Goal: Information Seeking & Learning: Understand process/instructions

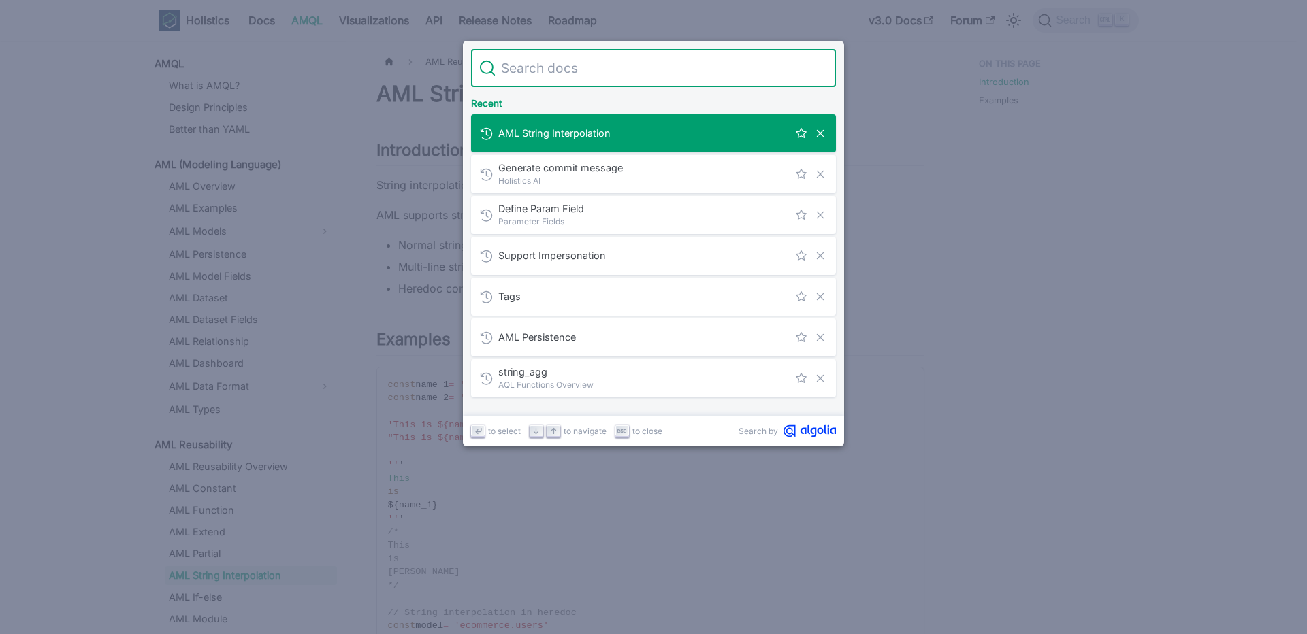
scroll to position [69, 0]
type input "if"
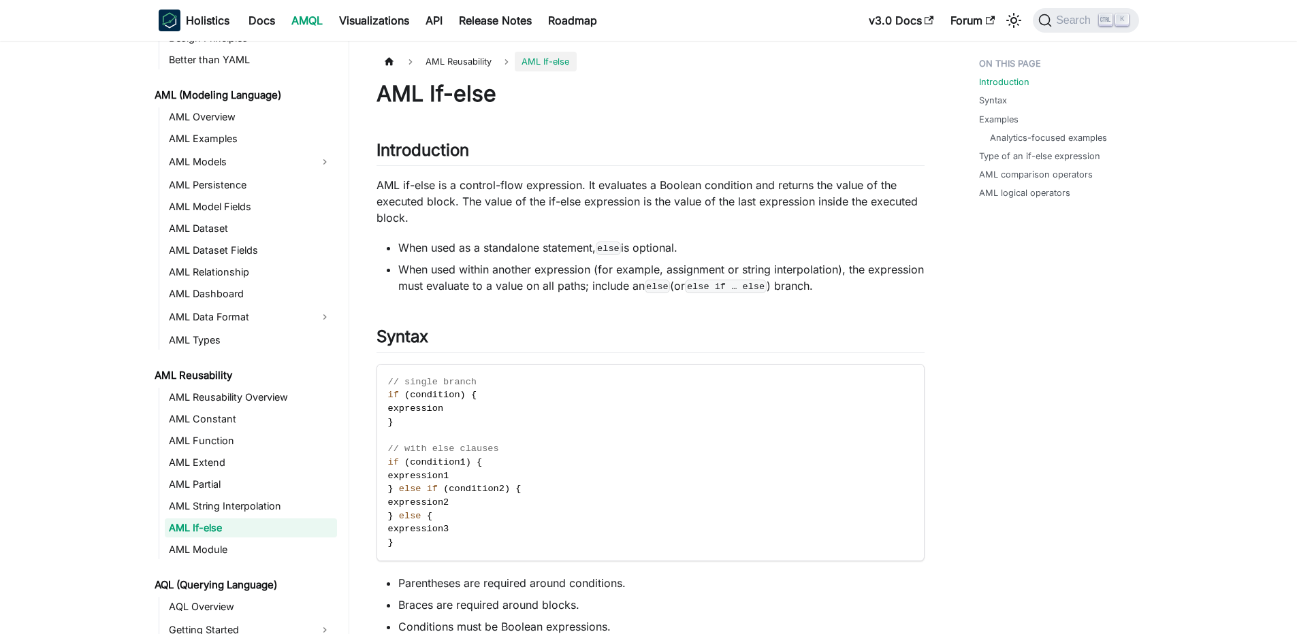
scroll to position [91, 0]
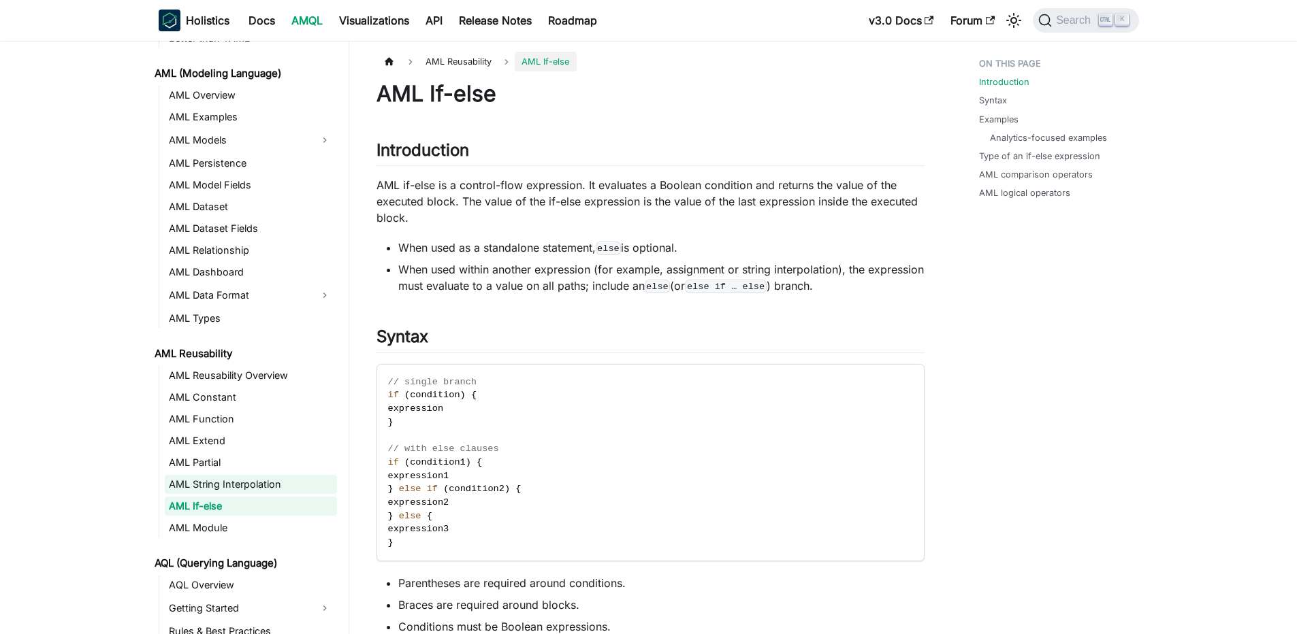
click at [243, 480] on link "AML String Interpolation" at bounding box center [251, 484] width 172 height 19
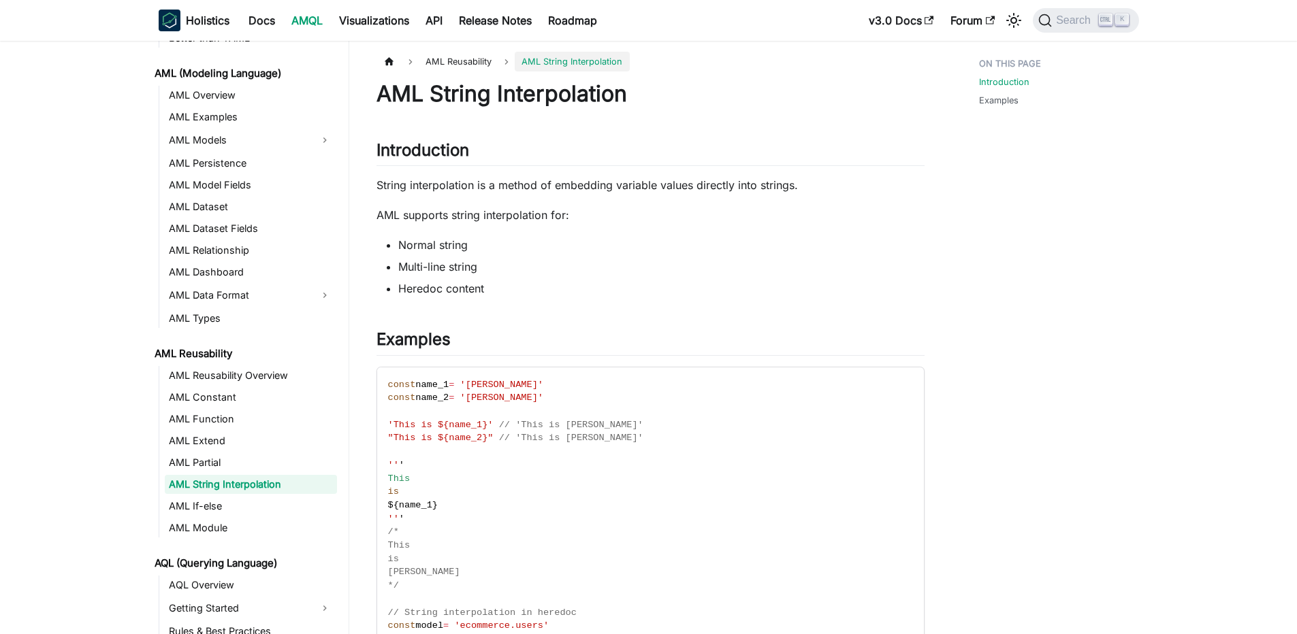
click at [1094, 35] on nav "Holistics Docs AMQL Visualizations API Release Notes Roadmap v3.0 Docs Forum Se…" at bounding box center [648, 20] width 1297 height 41
click at [1082, 27] on span "Search" at bounding box center [1068, 21] width 61 height 14
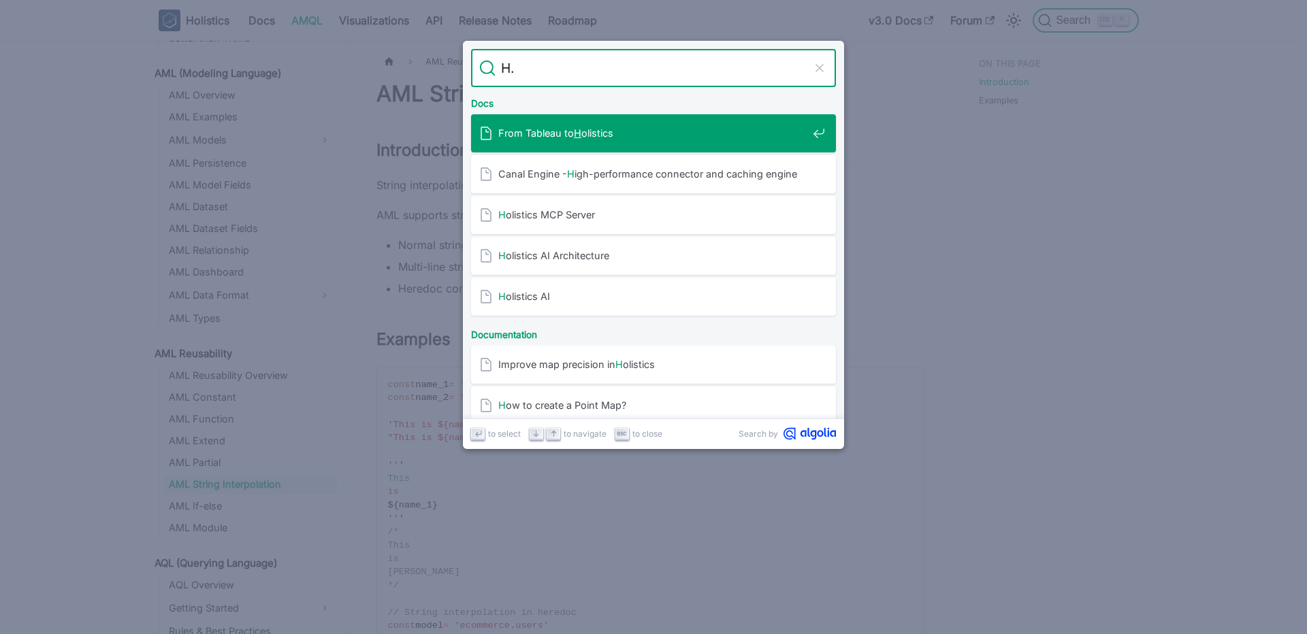
type input "H.c"
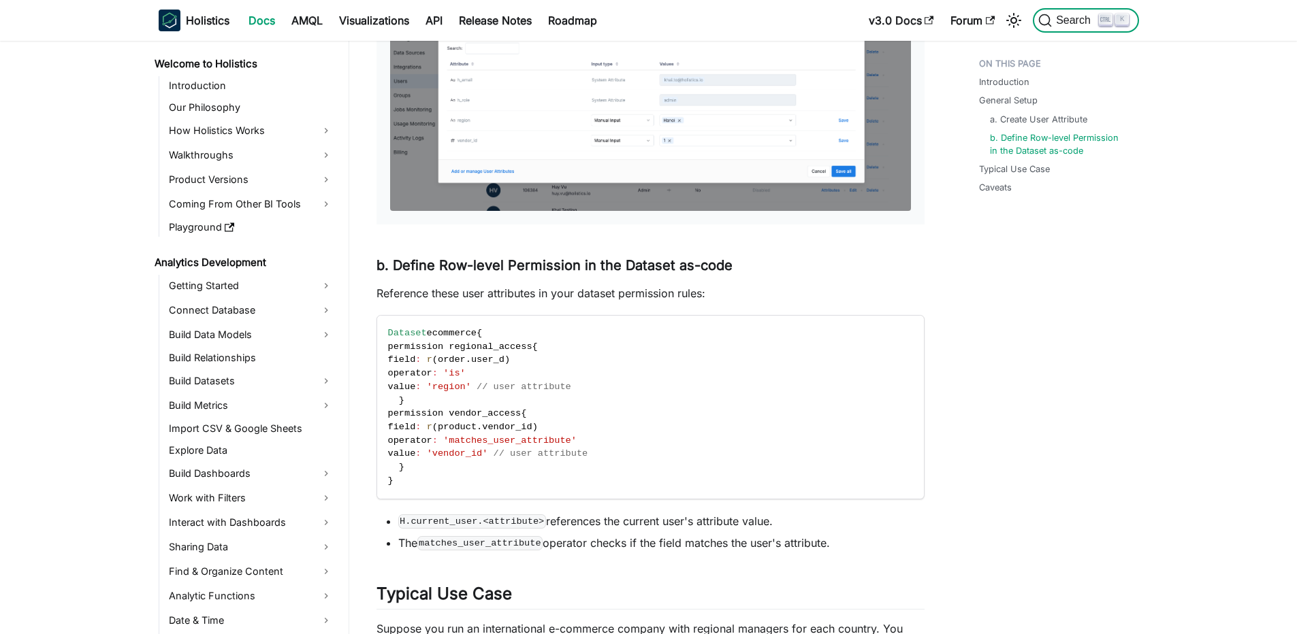
scroll to position [690, 0]
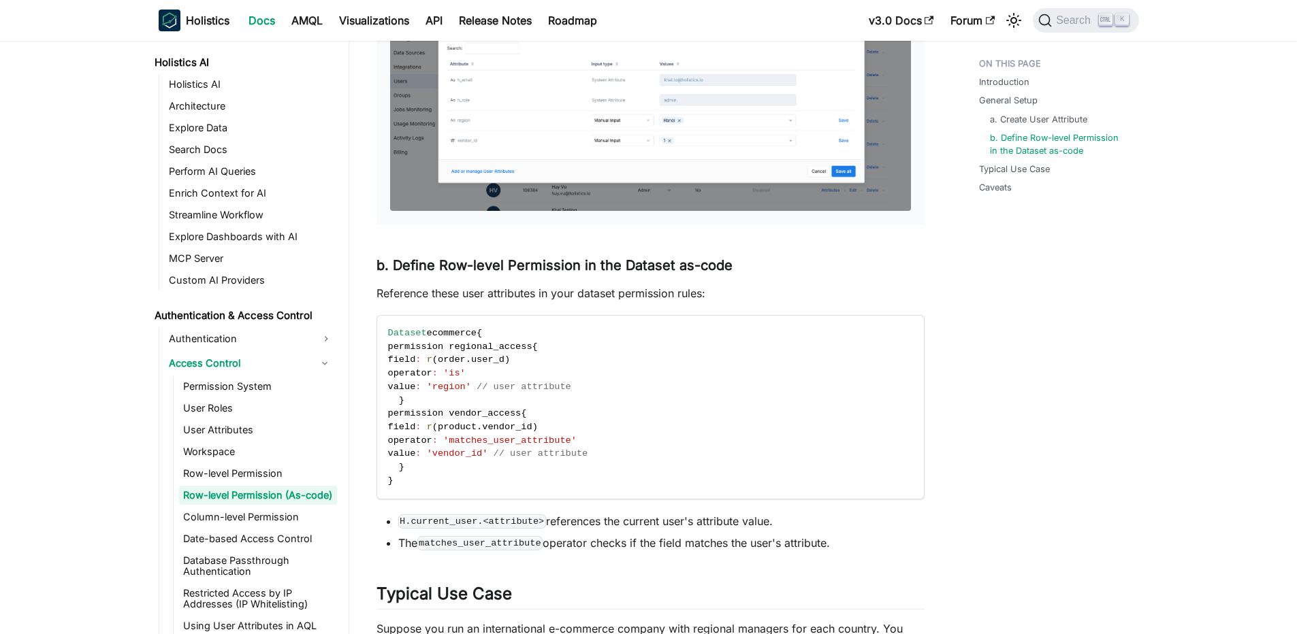
click at [265, 496] on link "Row-level Permission (As-code)" at bounding box center [258, 495] width 158 height 19
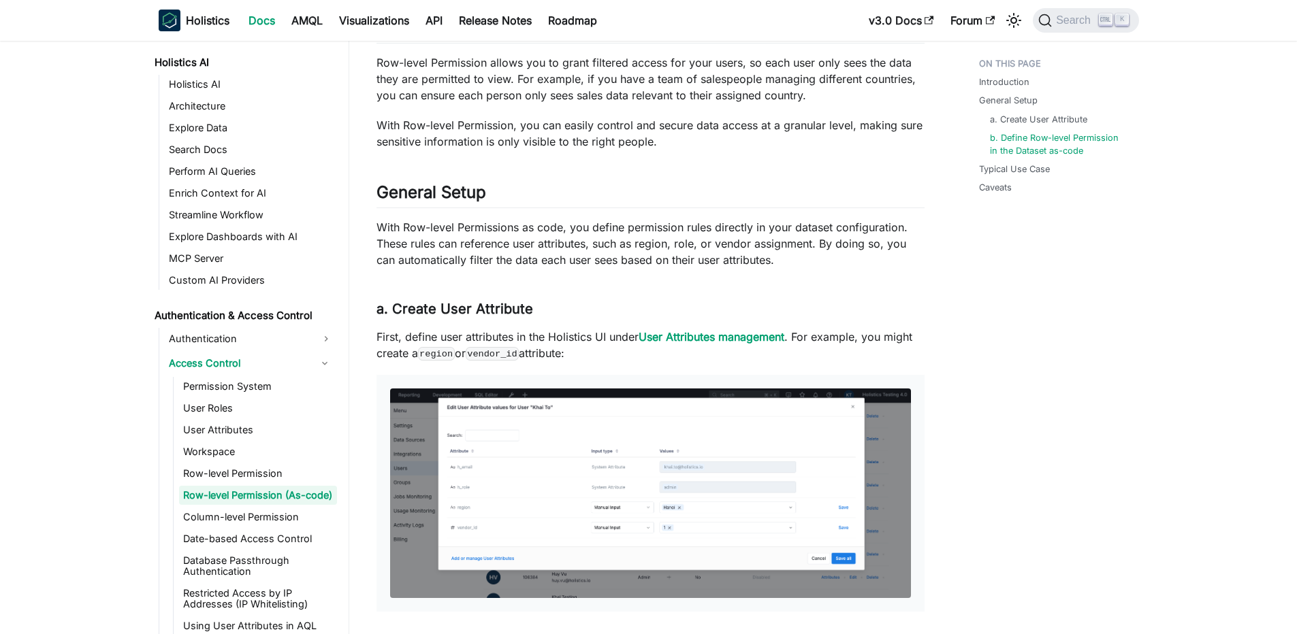
scroll to position [837, 0]
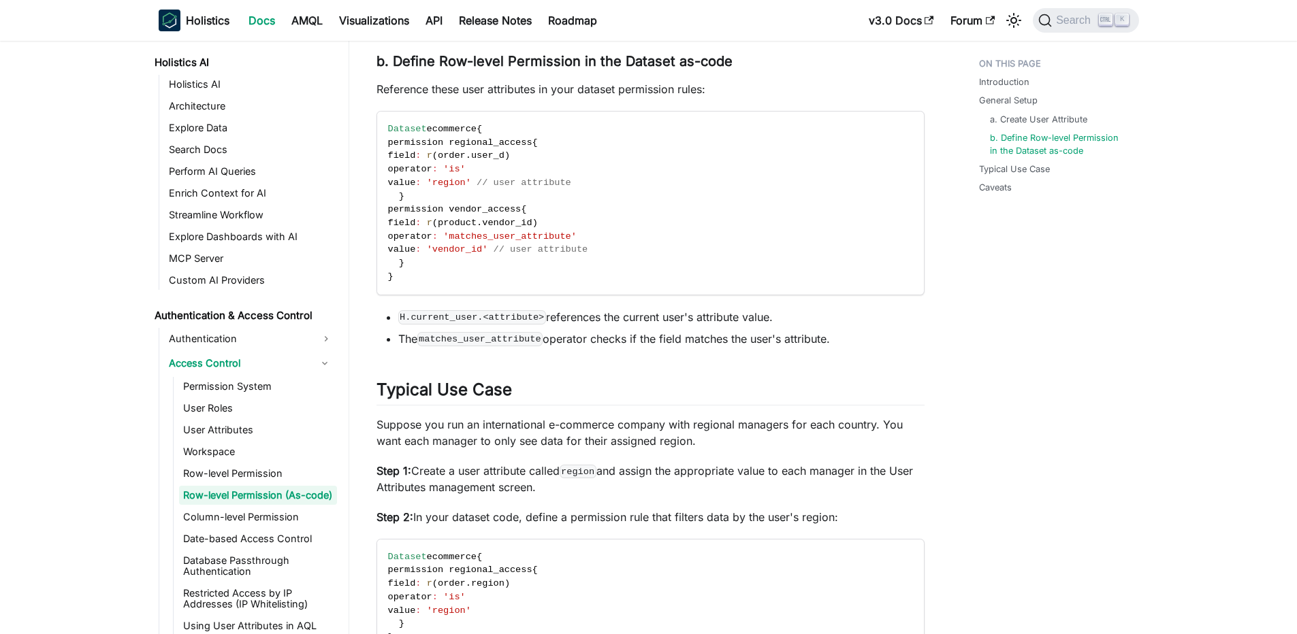
click at [440, 319] on code "H.current_user.<attribute>" at bounding box center [472, 317] width 148 height 14
click at [448, 314] on code "H.current_user.<attribute>" at bounding box center [472, 317] width 148 height 14
click at [438, 321] on code "H.current_user.<attribute>" at bounding box center [472, 317] width 148 height 14
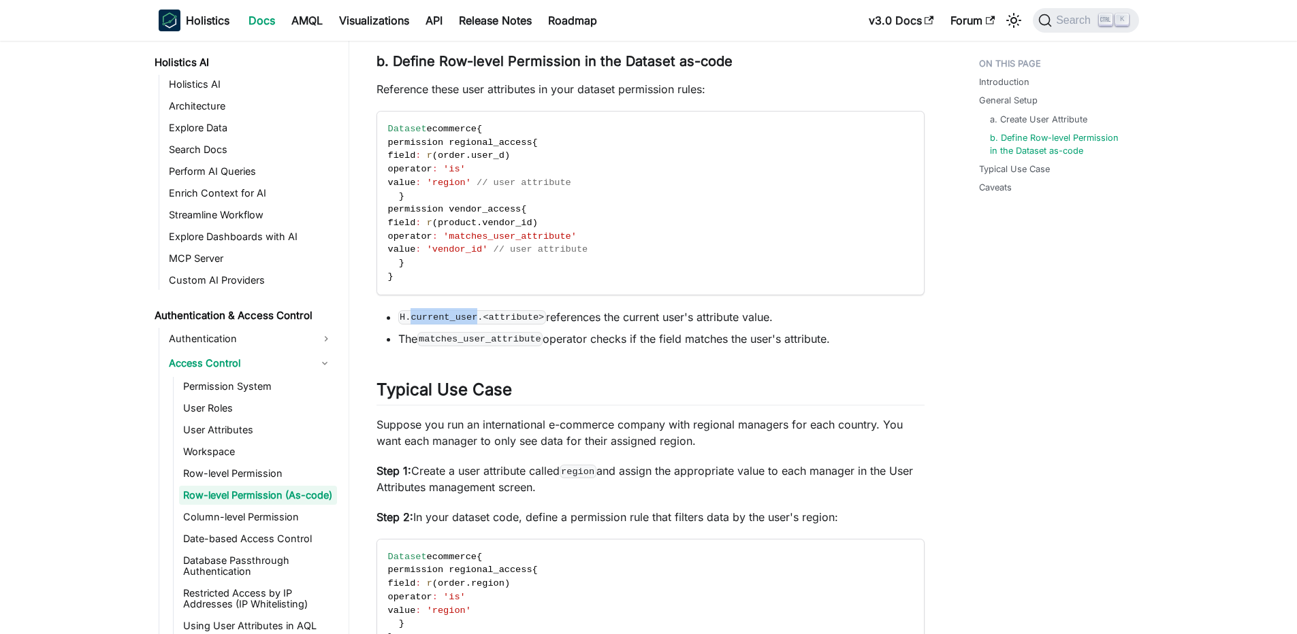
click at [438, 321] on code "H.current_user.<attribute>" at bounding box center [472, 317] width 148 height 14
click at [430, 321] on code "H.current_user.<attribute>" at bounding box center [472, 317] width 148 height 14
click at [451, 324] on code "H.current_user.<attribute>" at bounding box center [472, 317] width 148 height 14
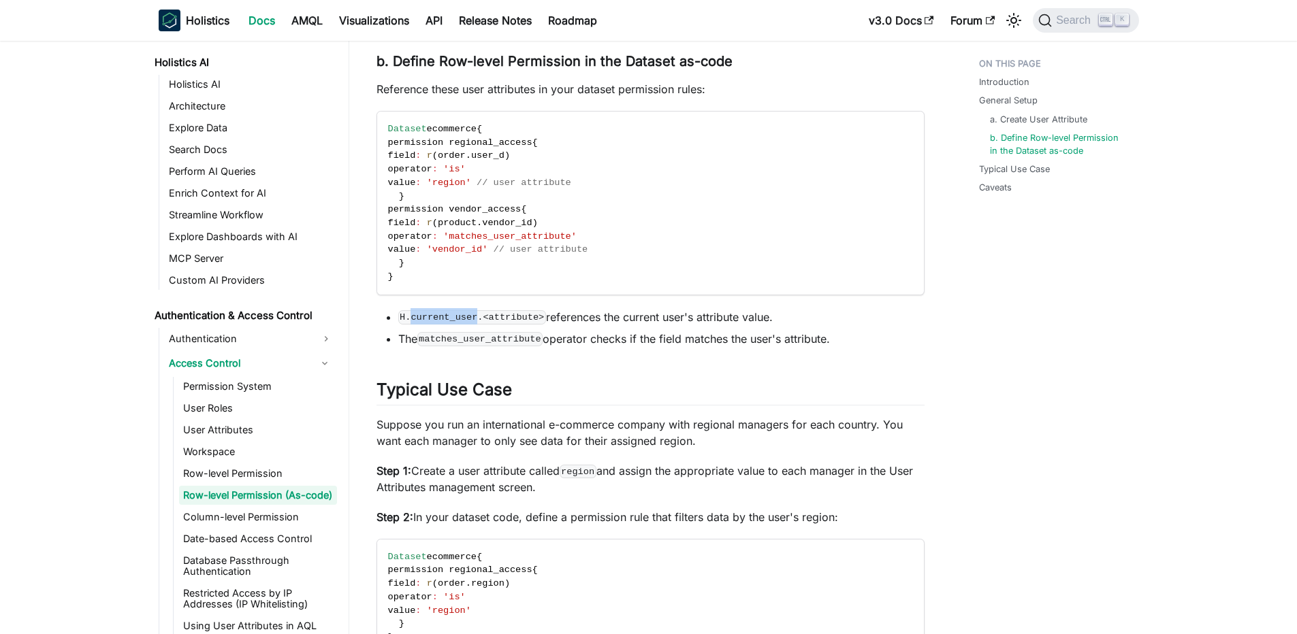
click at [451, 324] on code "H.current_user.<attribute>" at bounding box center [472, 317] width 148 height 14
click at [459, 316] on code "H.current_user.<attribute>" at bounding box center [472, 317] width 148 height 14
click at [1135, 14] on button "Search K" at bounding box center [1086, 20] width 106 height 25
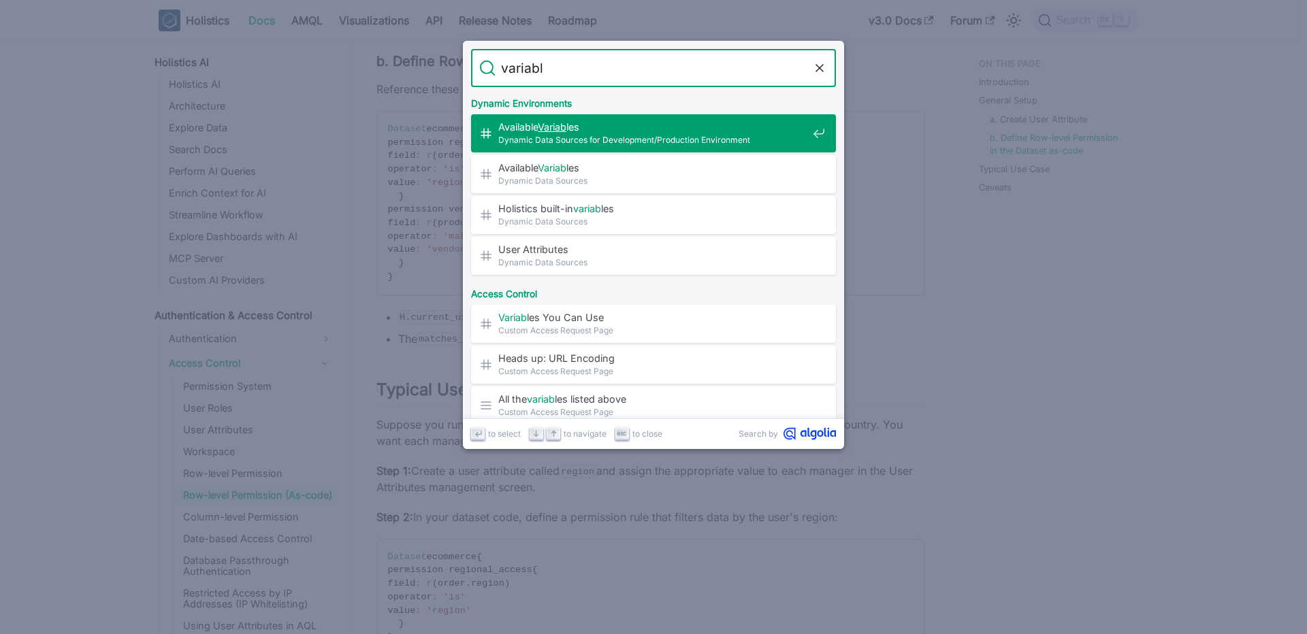
type input "variable"
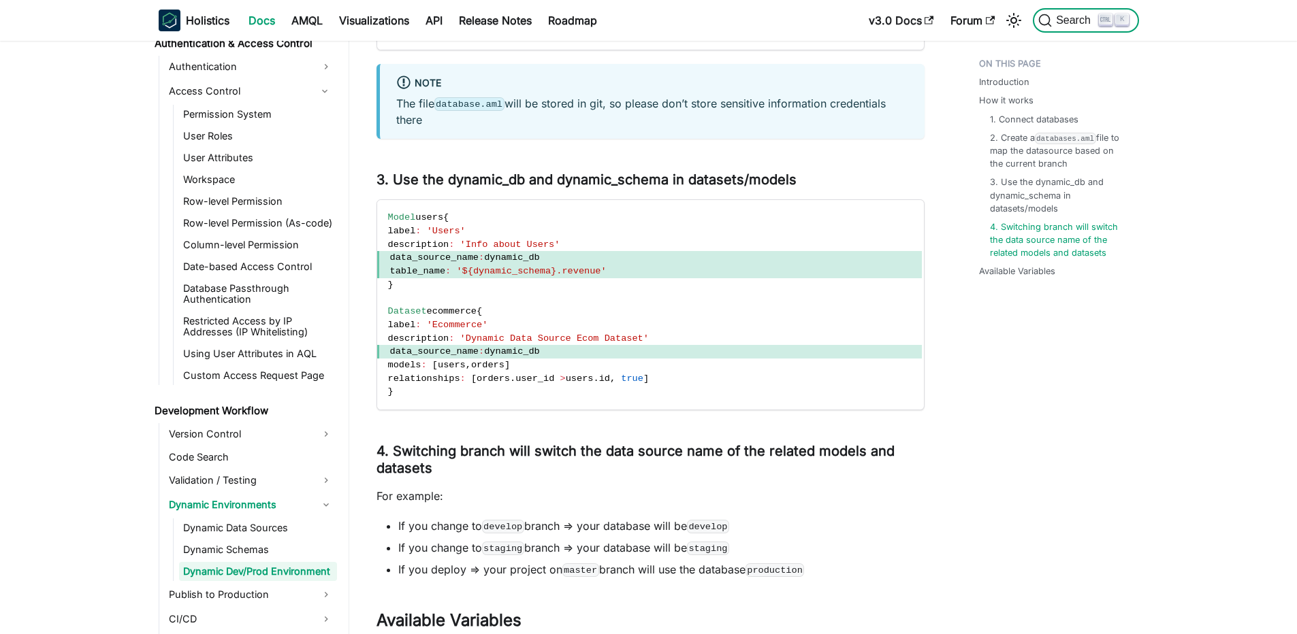
scroll to position [1777, 0]
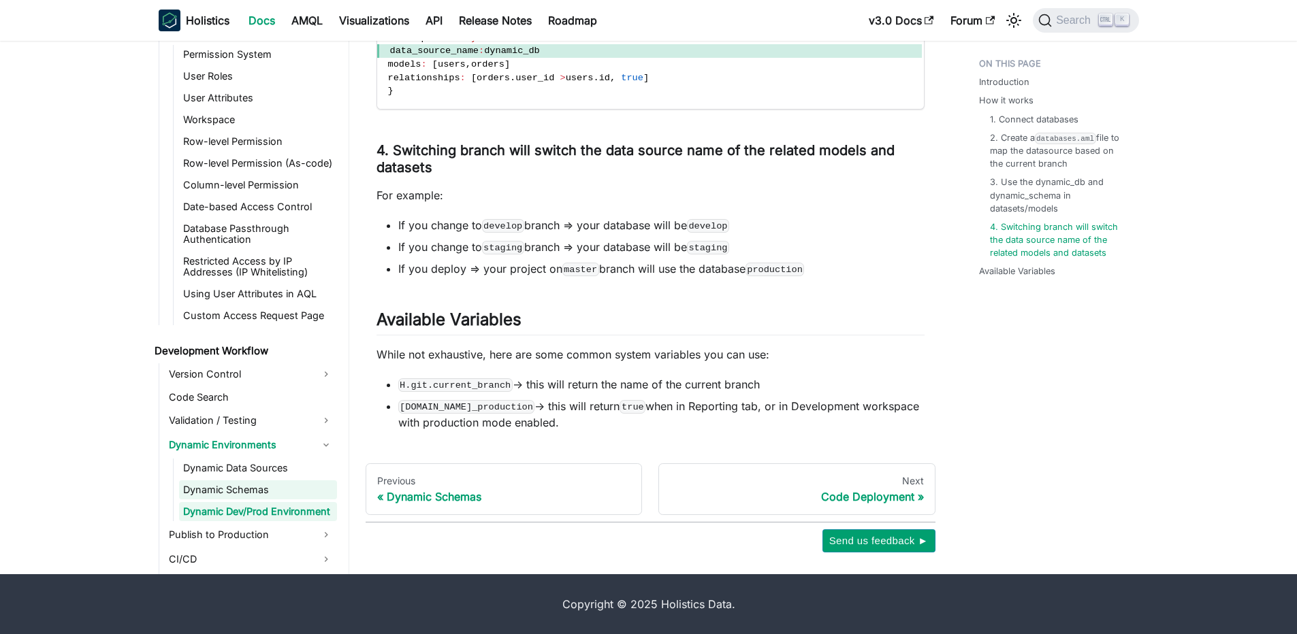
click at [246, 492] on link "Dynamic Schemas" at bounding box center [258, 490] width 158 height 19
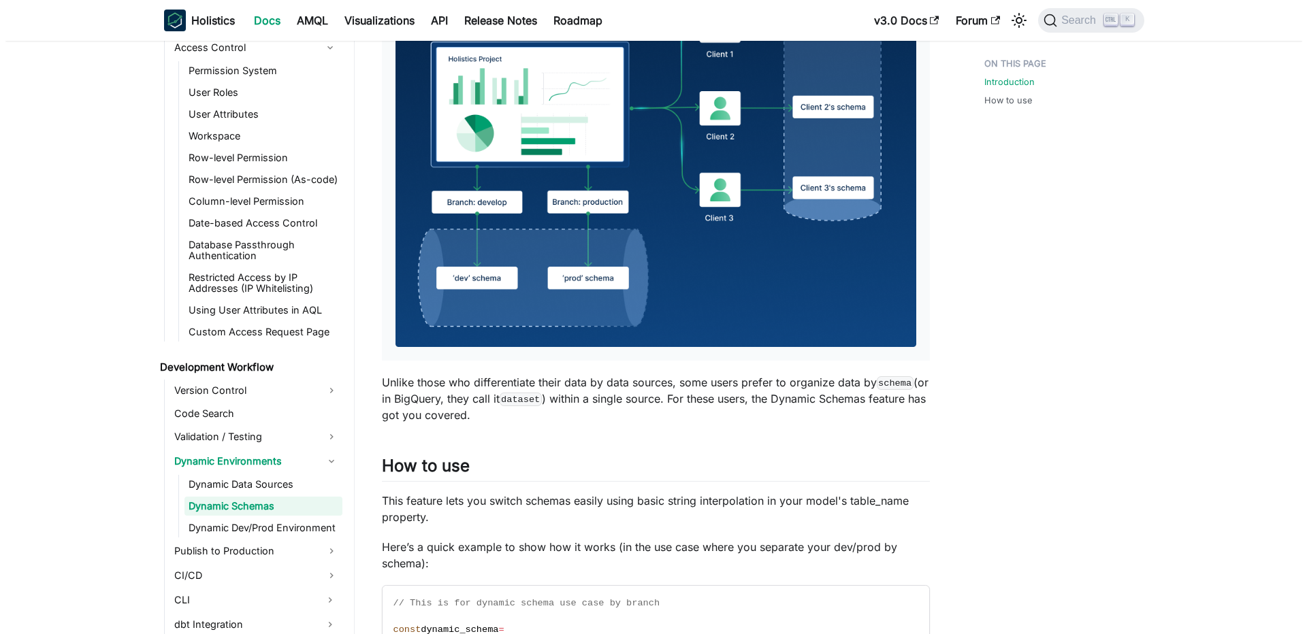
scroll to position [572, 0]
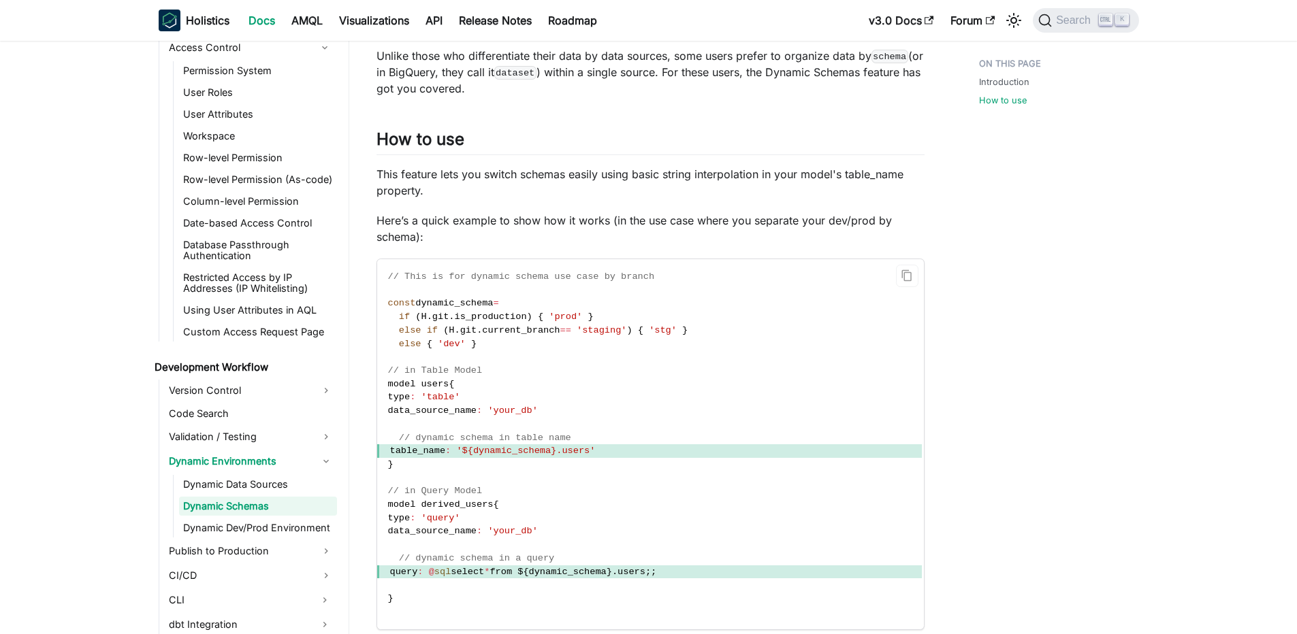
click at [547, 331] on span "current_branch" at bounding box center [521, 330] width 78 height 10
click at [460, 327] on span "git" at bounding box center [468, 330] width 16 height 10
drag, startPoint x: 427, startPoint y: 330, endPoint x: 581, endPoint y: 351, distance: 155.2
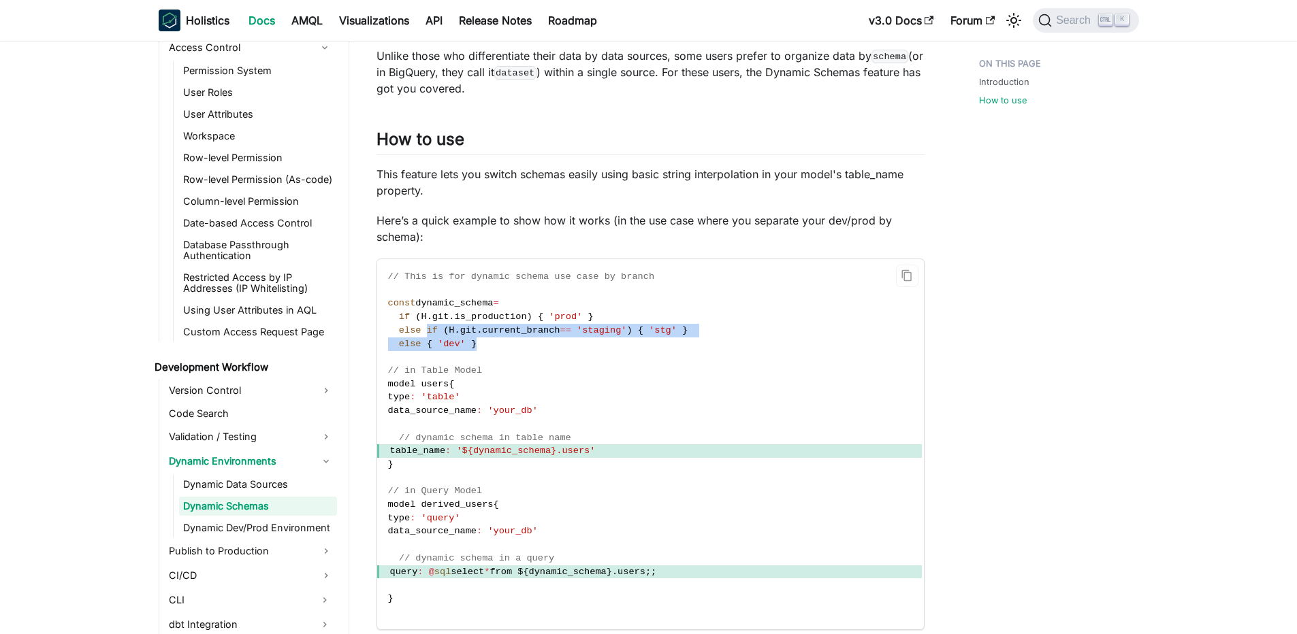
click at [581, 351] on code "// This is for dynamic schema use case by branch const dynamic_schema = if ( H …" at bounding box center [649, 444] width 545 height 370
click at [568, 338] on code "// This is for dynamic schema use case by branch const dynamic_schema = if ( H …" at bounding box center [649, 444] width 545 height 370
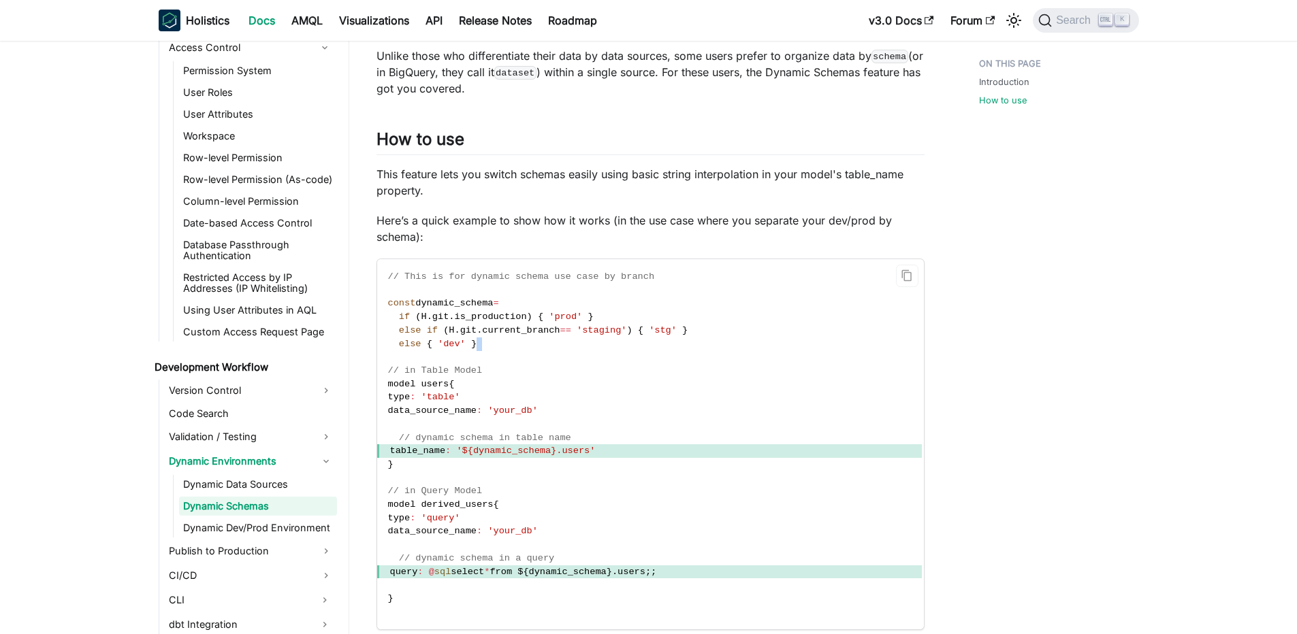
click at [568, 338] on code "// This is for dynamic schema use case by branch const dynamic_schema = if ( H …" at bounding box center [649, 444] width 545 height 370
click at [500, 332] on span "current_branch" at bounding box center [521, 330] width 78 height 10
click at [429, 305] on span "dynamic_schema" at bounding box center [454, 303] width 78 height 10
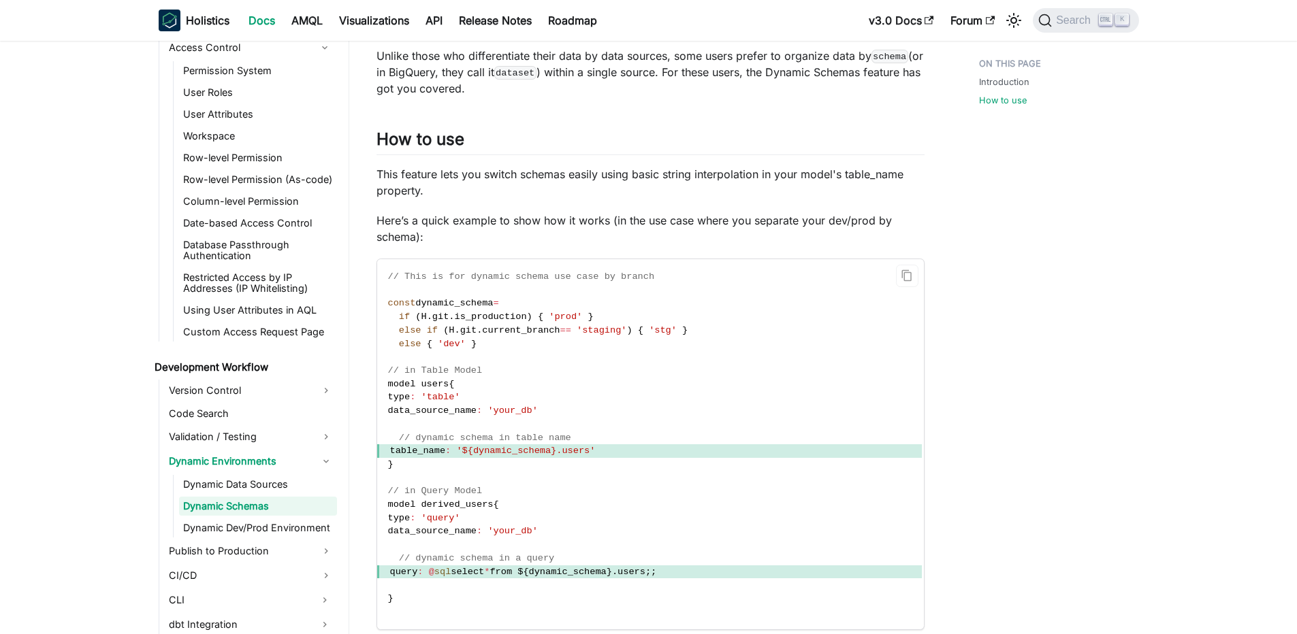
click at [408, 307] on span "const" at bounding box center [402, 303] width 28 height 10
click at [1069, 16] on span "Search" at bounding box center [1075, 20] width 47 height 12
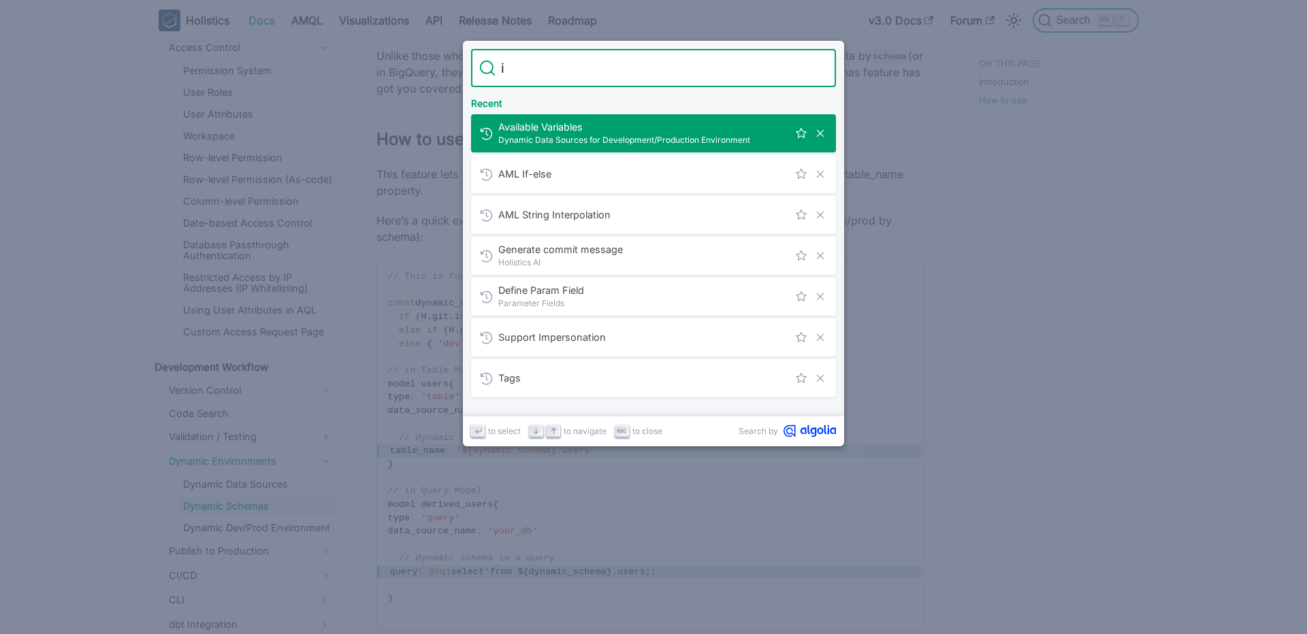
type input "if"
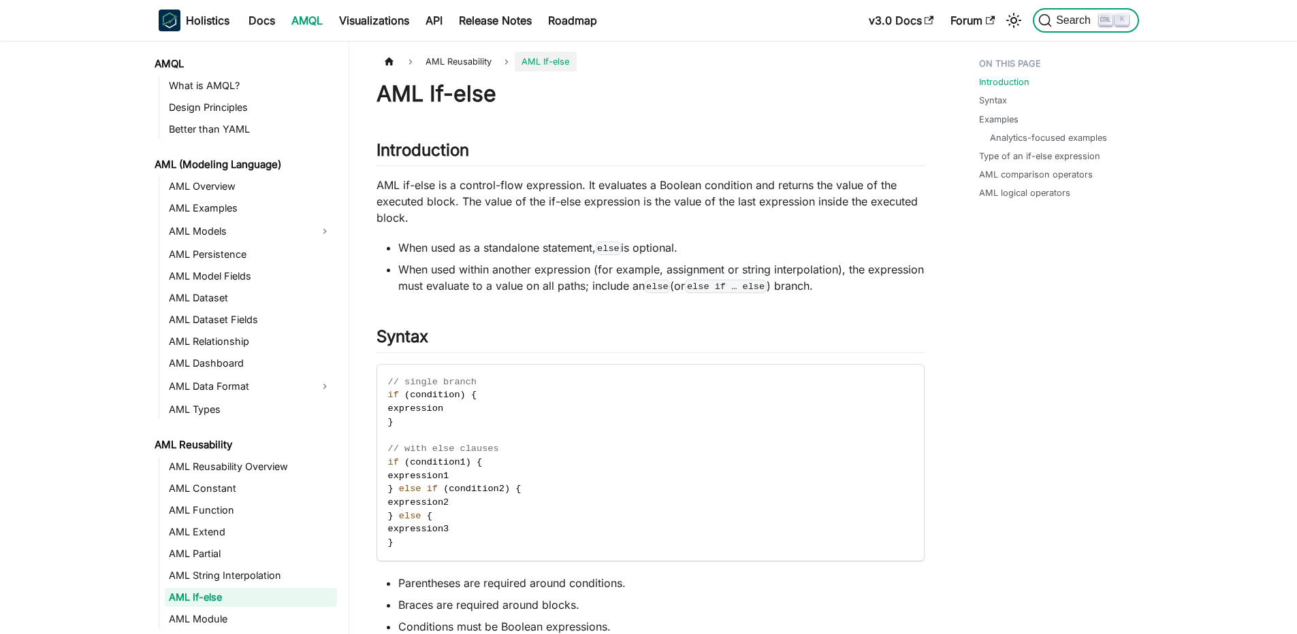
scroll to position [91, 0]
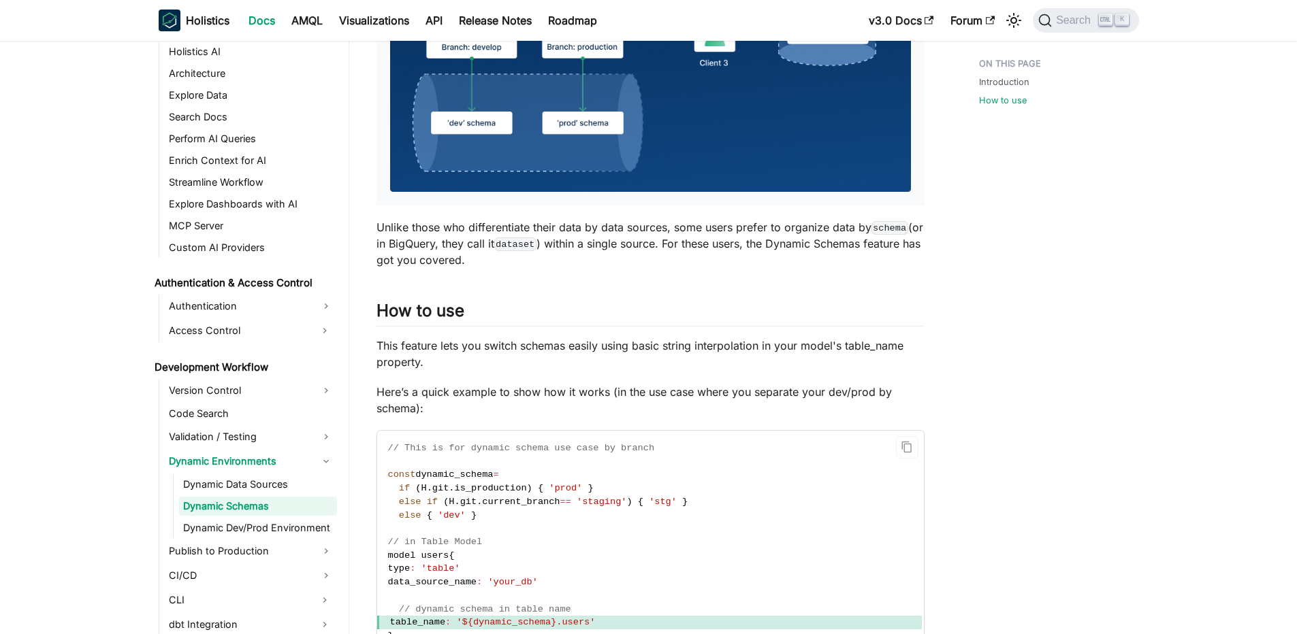
scroll to position [771, 0]
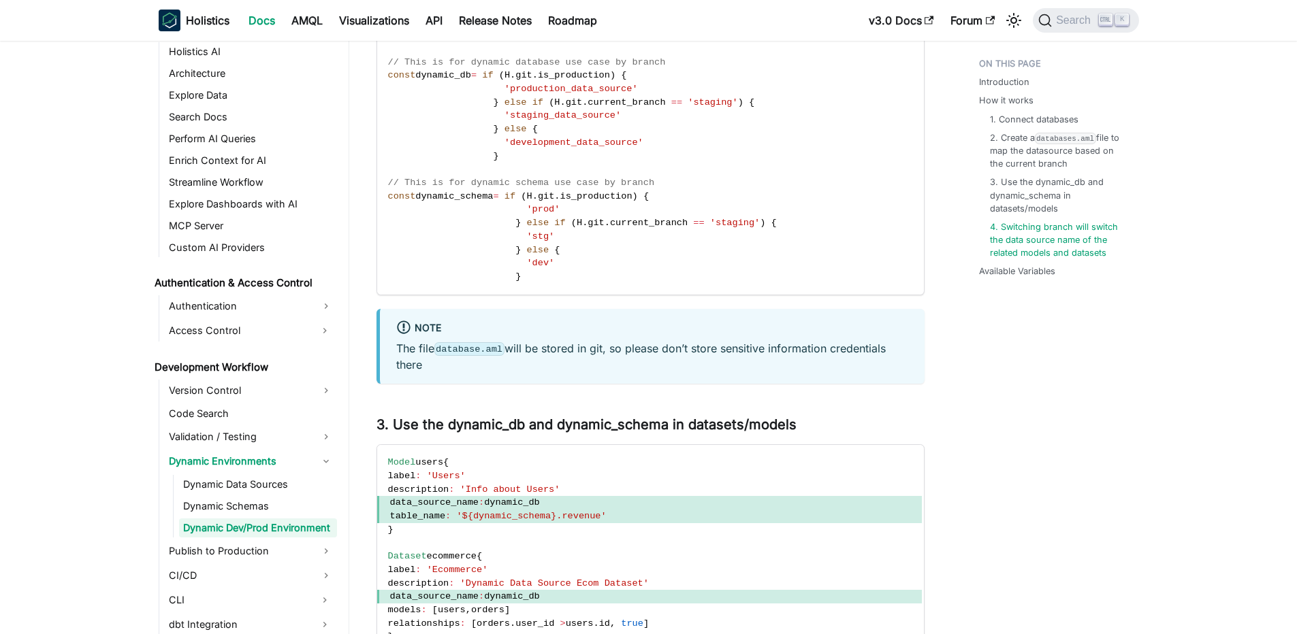
scroll to position [745, 0]
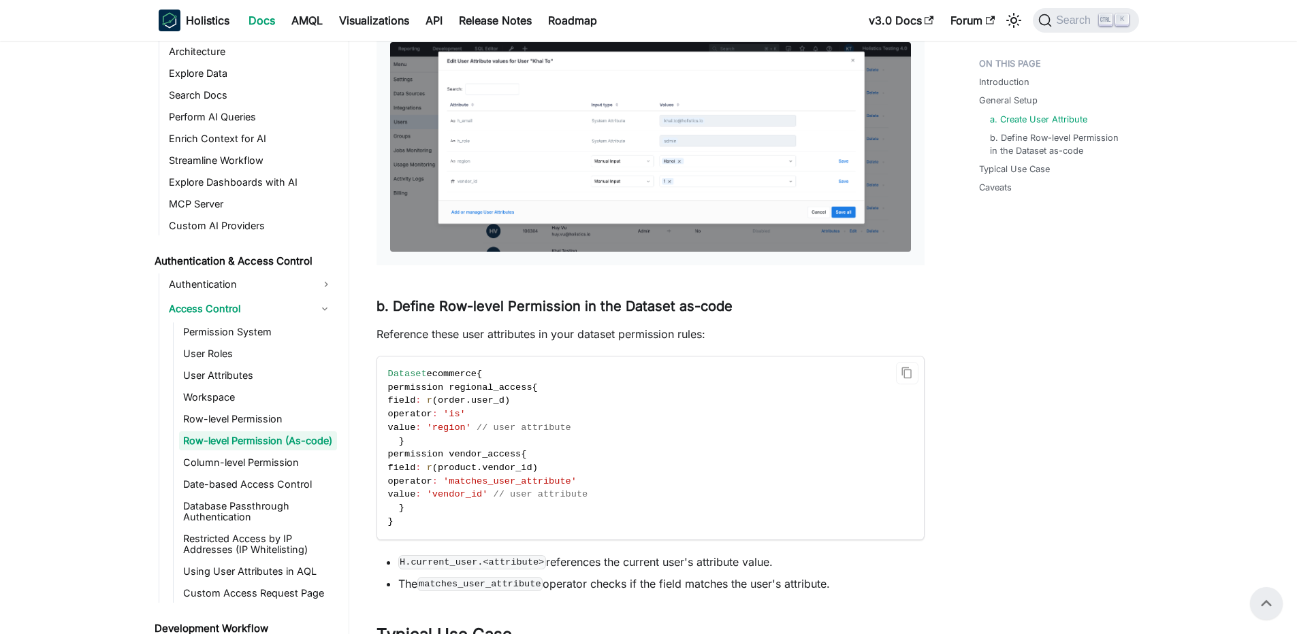
scroll to position [347, 0]
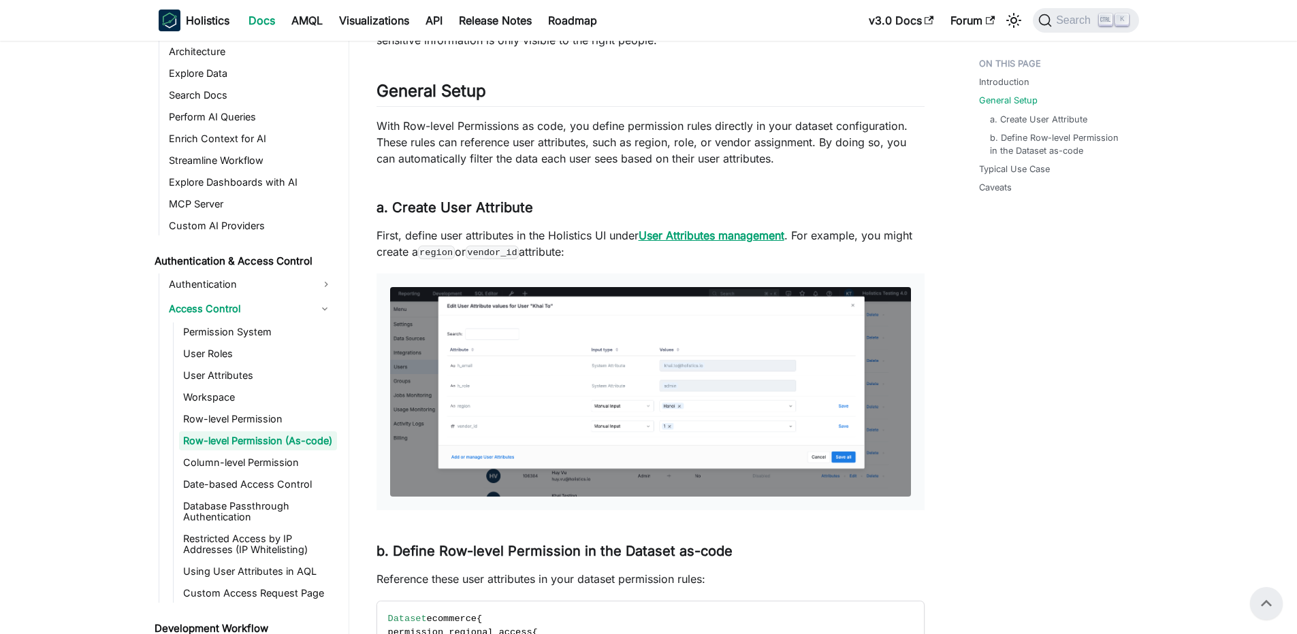
click at [681, 238] on strong "User Attributes management" at bounding box center [712, 236] width 146 height 14
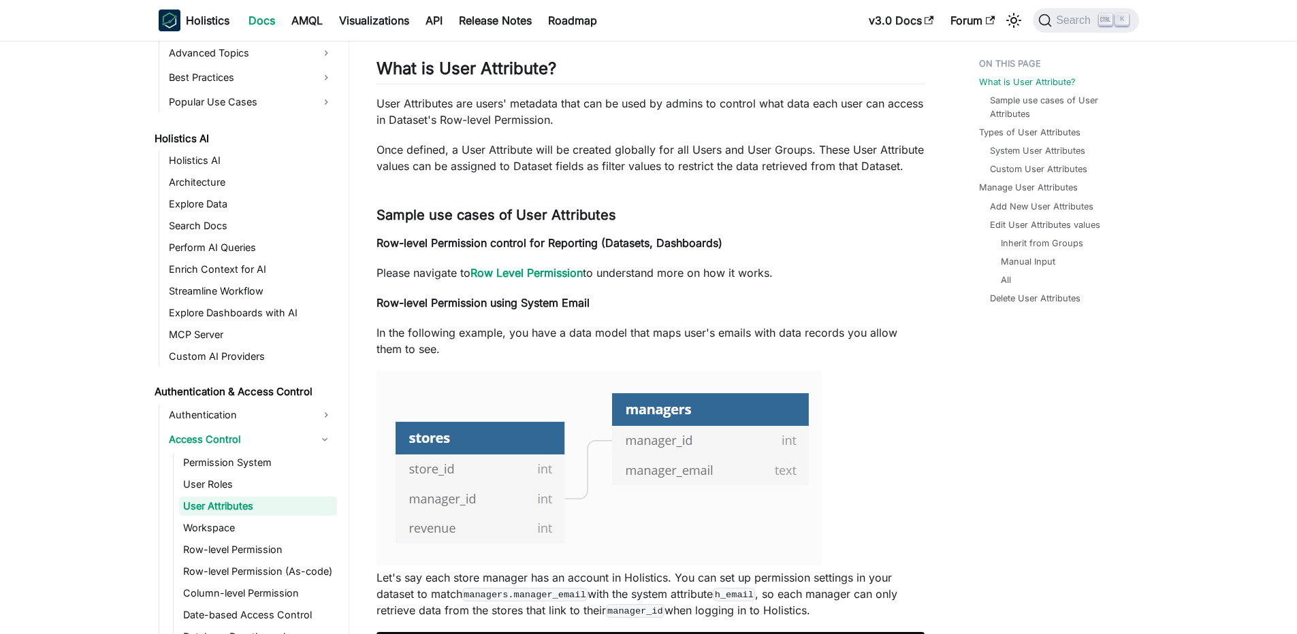
scroll to position [408, 0]
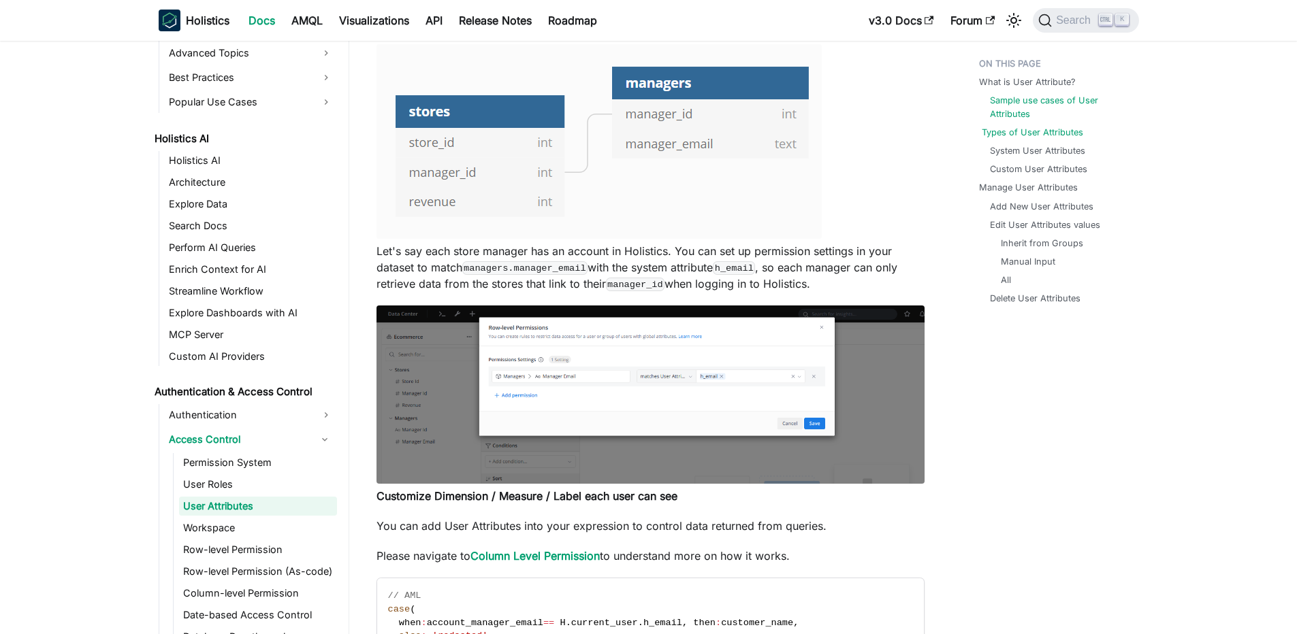
click at [1049, 133] on link "Types of User Attributes" at bounding box center [1032, 132] width 101 height 13
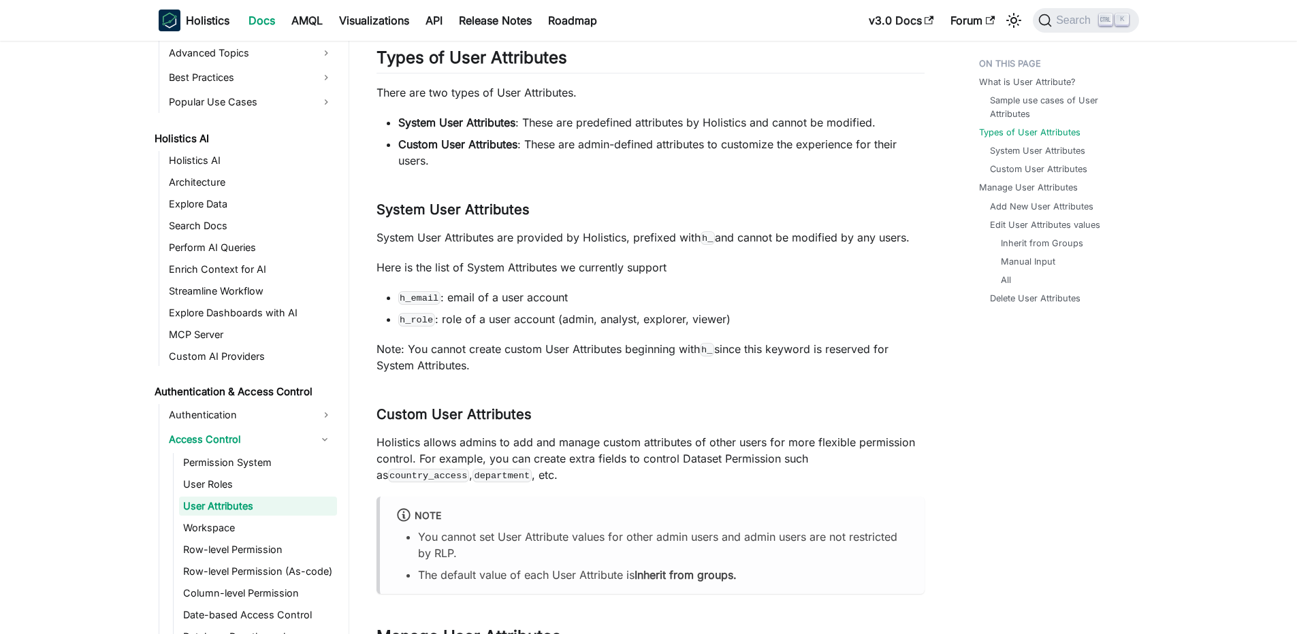
click at [412, 318] on code "h_role" at bounding box center [416, 320] width 37 height 14
copy code "h_role"
click at [613, 312] on li "h_role : role of a user account (admin, analyst, explorer, viewer)" at bounding box center [661, 319] width 526 height 16
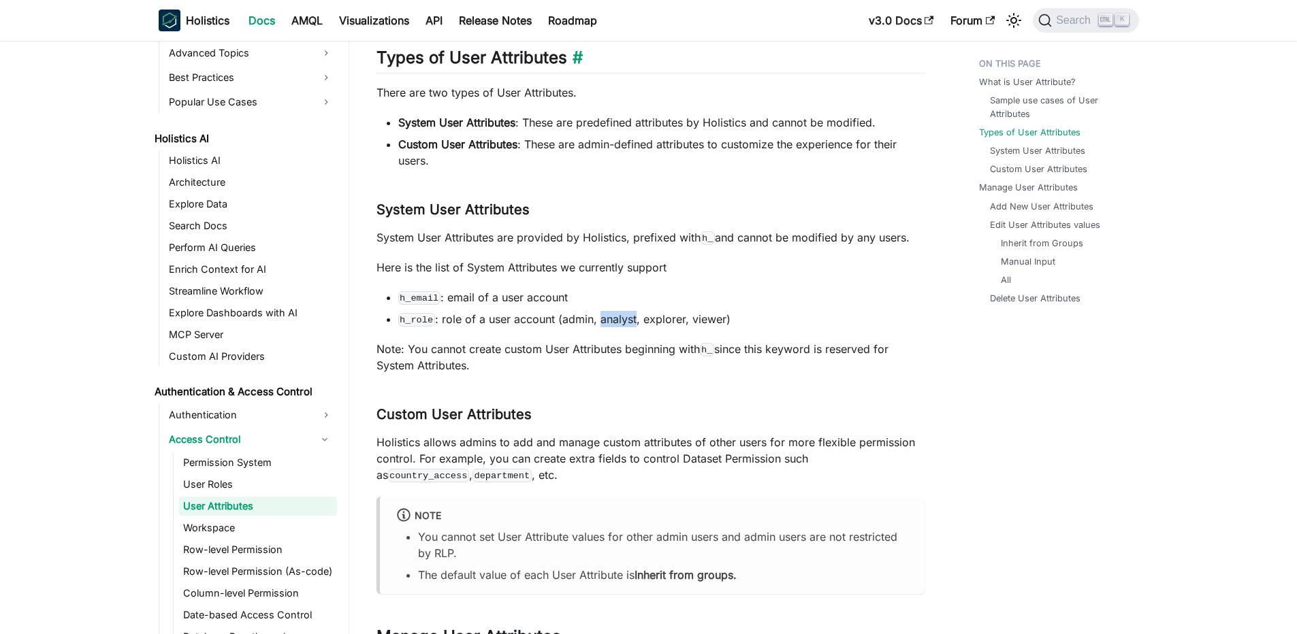
copy li "analyst"
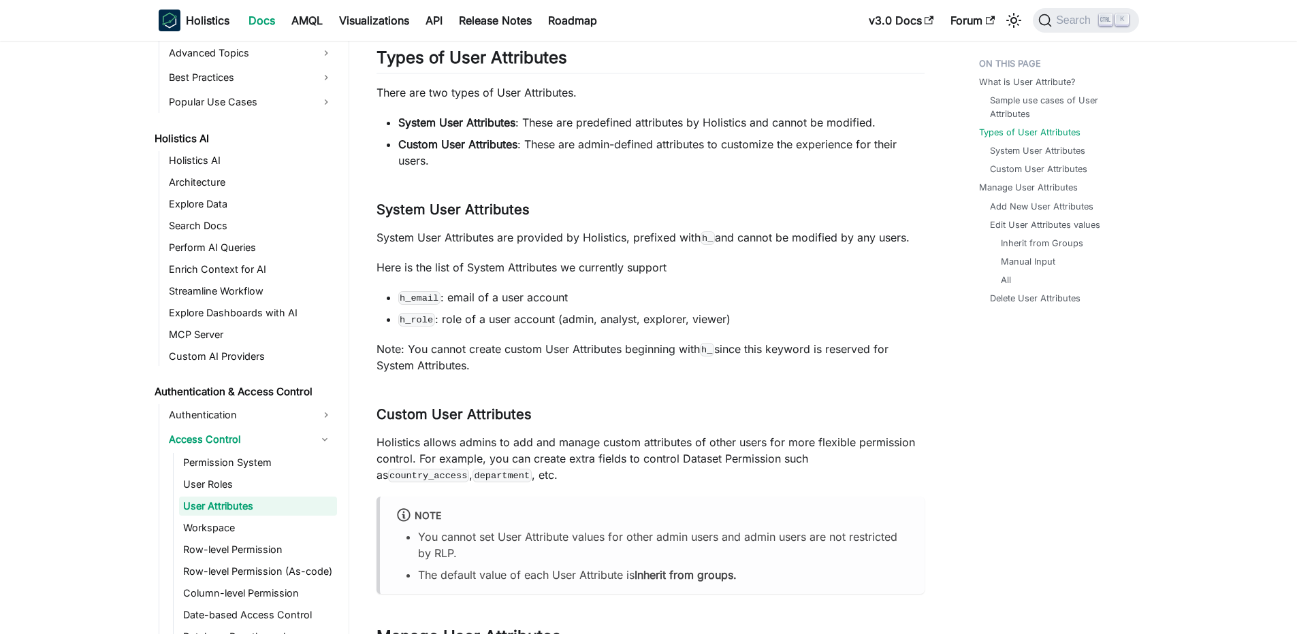
click at [558, 269] on p "Here is the list of System Attributes we currently support" at bounding box center [650, 267] width 548 height 16
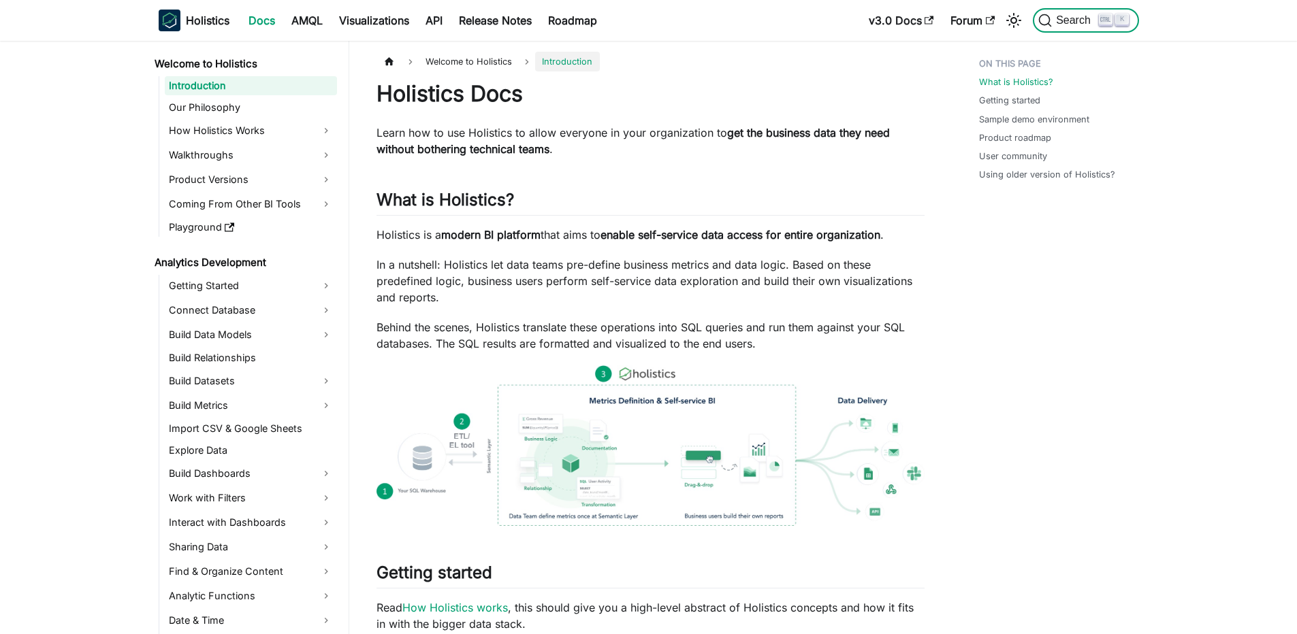
click at [1091, 27] on button "Search K" at bounding box center [1086, 20] width 106 height 25
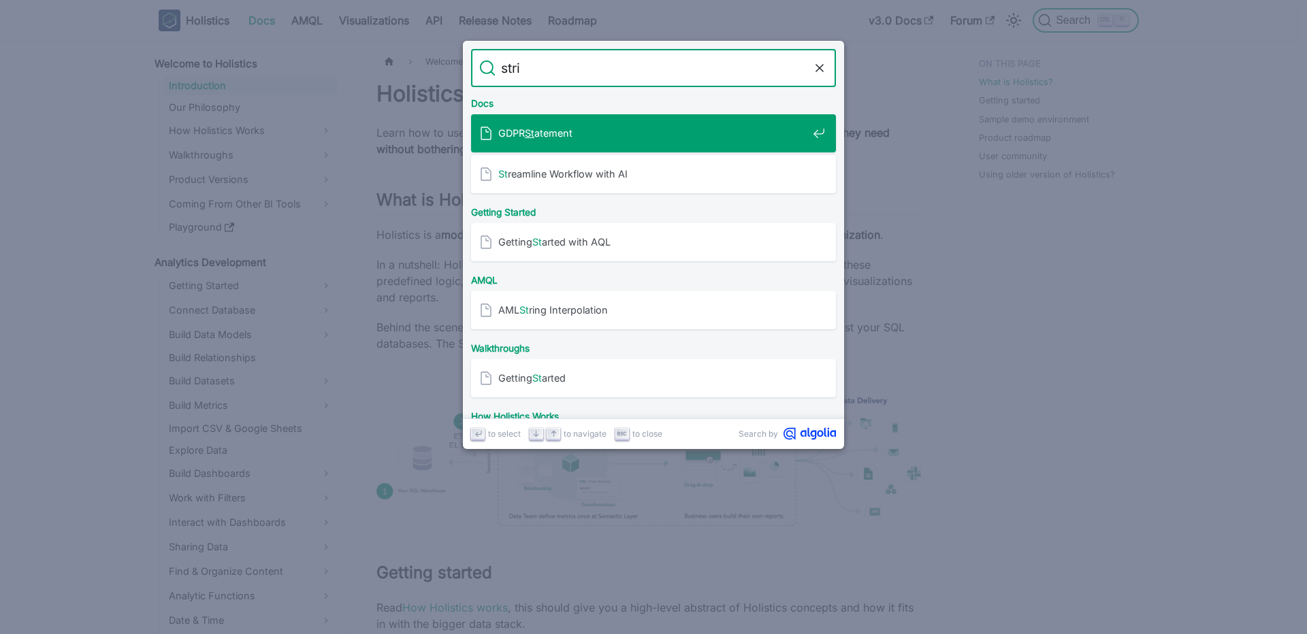
type input "strin"
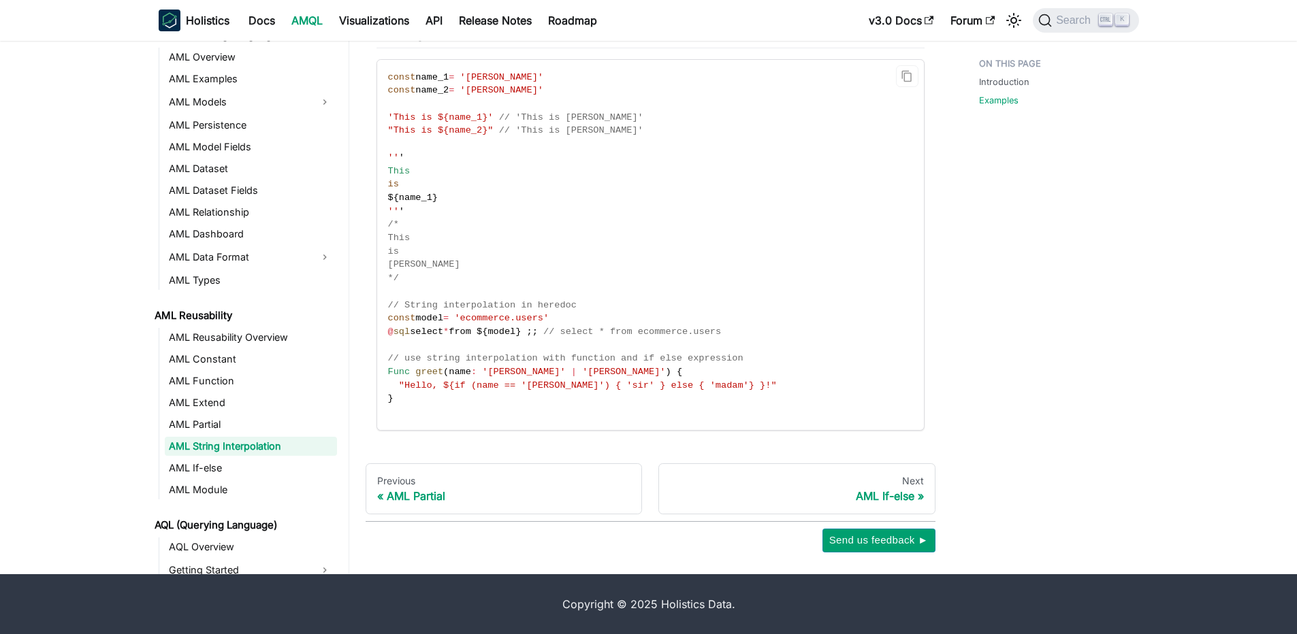
scroll to position [226, 0]
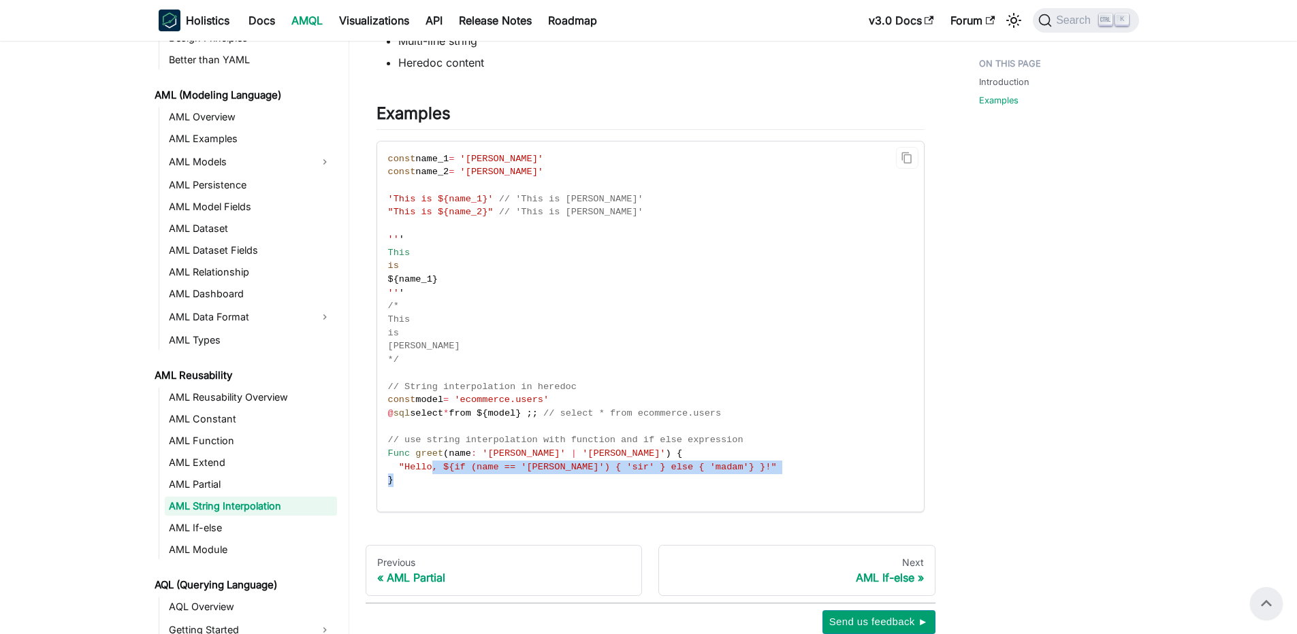
drag, startPoint x: 430, startPoint y: 470, endPoint x: 602, endPoint y: 482, distance: 172.7
click at [602, 482] on code "const name_1 = 'John' const name_2 = 'Alice' 'This is ${name_1}' // 'This is Jo…" at bounding box center [649, 327] width 545 height 370
click at [586, 462] on span ""Hello, ${if (name == '[PERSON_NAME]') { 'sir' } else { 'madam'} }!"" at bounding box center [588, 467] width 378 height 10
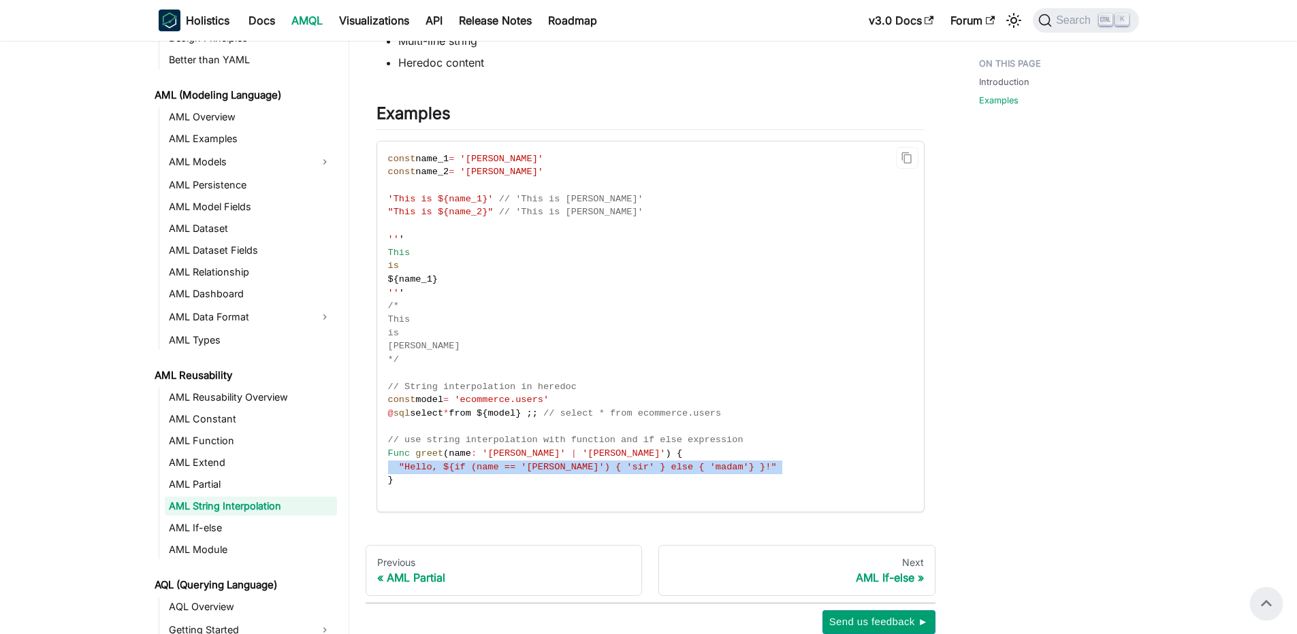
click at [496, 472] on span ""Hello, ${if (name == '[PERSON_NAME]') { 'sir' } else { 'madam'} }!"" at bounding box center [588, 467] width 378 height 10
click at [451, 466] on span ""Hello, ${if (name == '[PERSON_NAME]') { 'sir' } else { 'madam'} }!"" at bounding box center [588, 467] width 378 height 10
click at [402, 468] on span ""Hello, ${if (name == '[PERSON_NAME]') { 'sir' } else { 'madam'} }!"" at bounding box center [588, 467] width 378 height 10
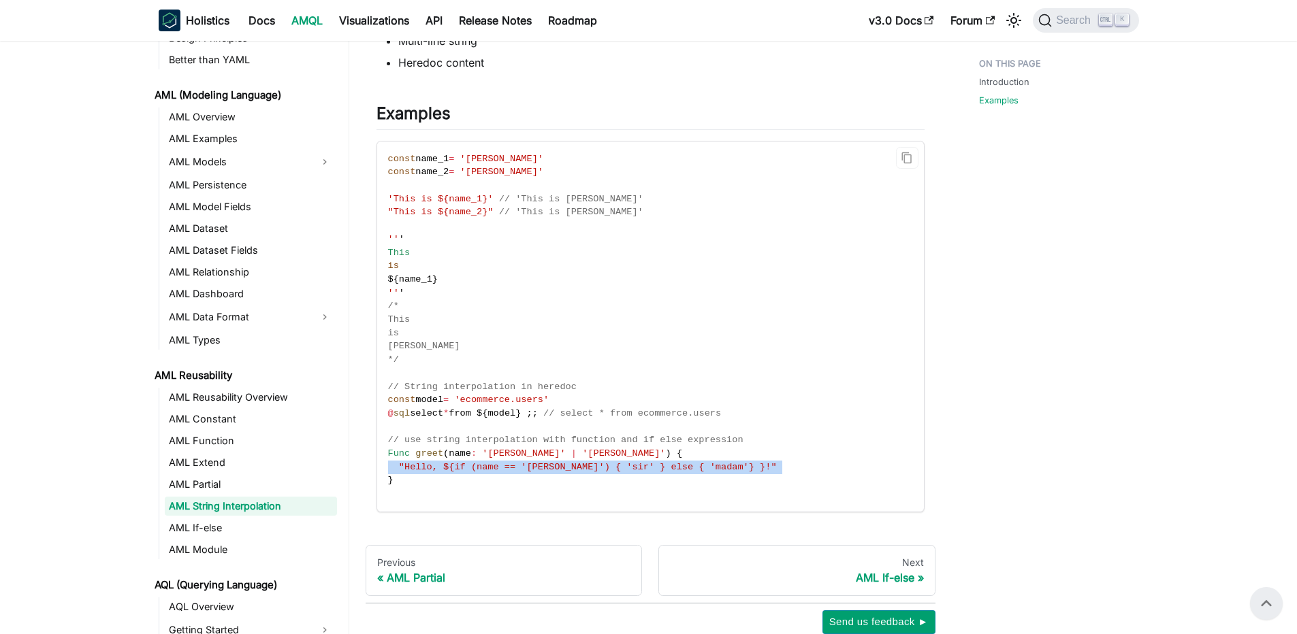
click at [588, 468] on span ""Hello, ${if (name == '[PERSON_NAME]') { 'sir' } else { 'madam'} }!"" at bounding box center [588, 467] width 378 height 10
click at [577, 467] on span ""Hello, ${if (name == '[PERSON_NAME]') { 'sir' } else { 'madam'} }!"" at bounding box center [588, 467] width 378 height 10
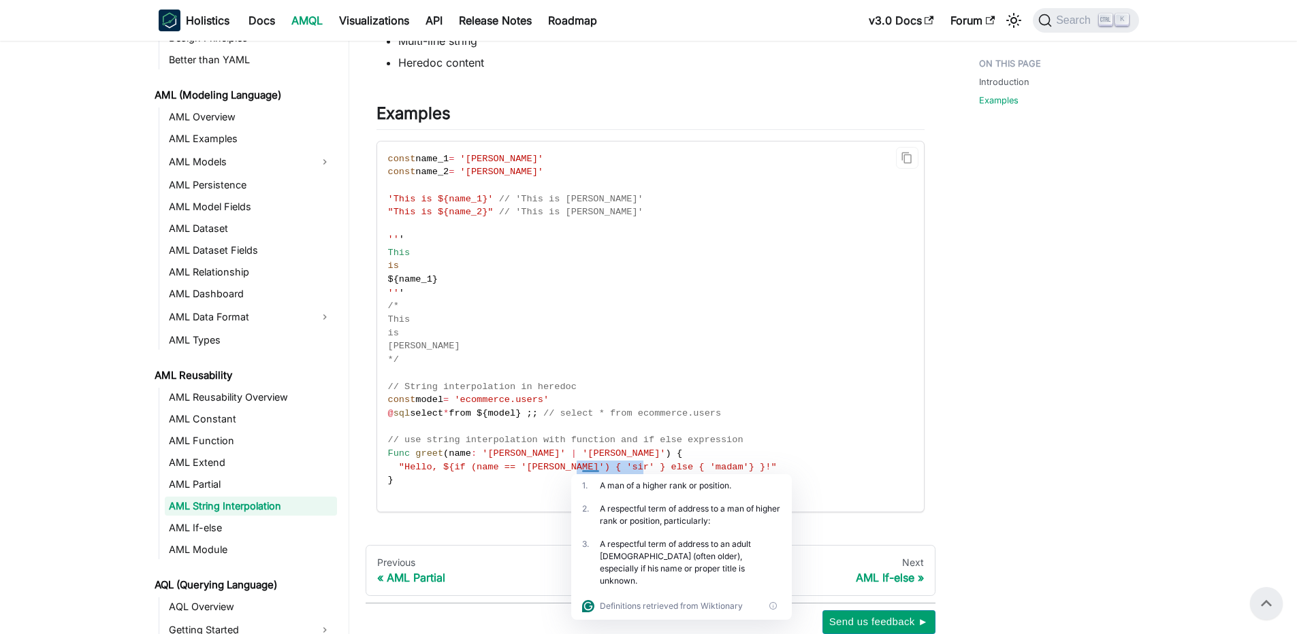
drag, startPoint x: 577, startPoint y: 467, endPoint x: 630, endPoint y: 468, distance: 53.1
click at [630, 468] on span ""Hello, ${if (name == '[PERSON_NAME]') { 'sir' } else { 'madam'} }!"" at bounding box center [588, 467] width 378 height 10
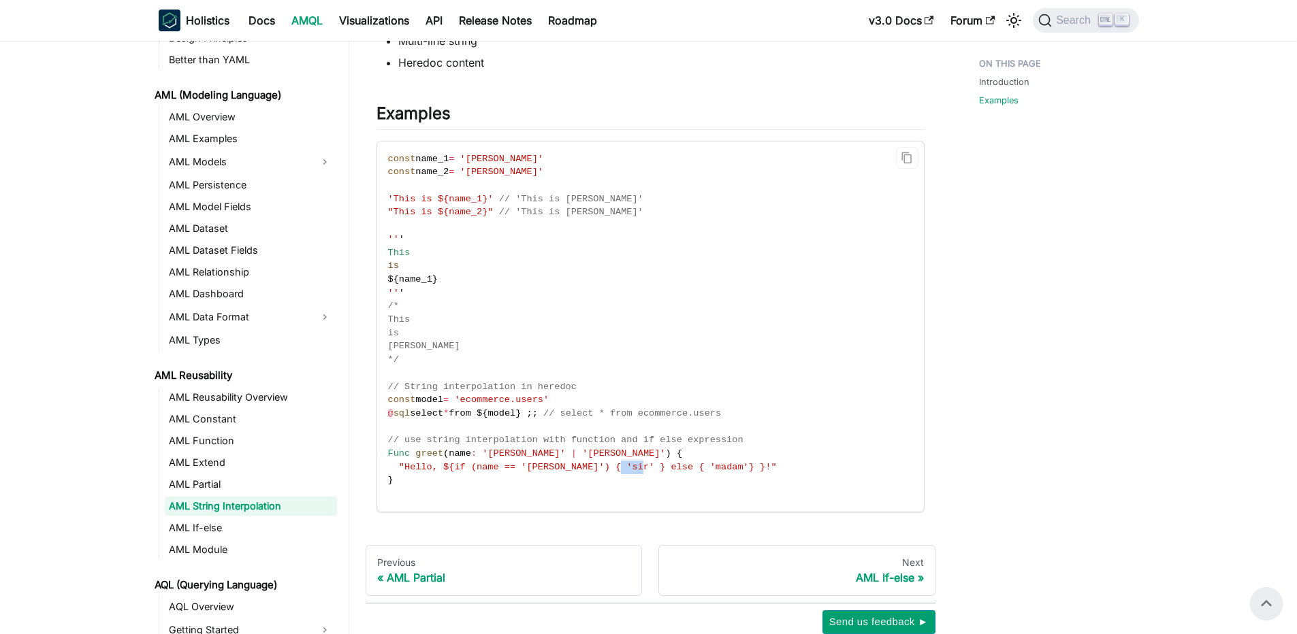
click at [630, 468] on span ""Hello, ${if (name == '[PERSON_NAME]') { 'sir' } else { 'madam'} }!"" at bounding box center [588, 467] width 378 height 10
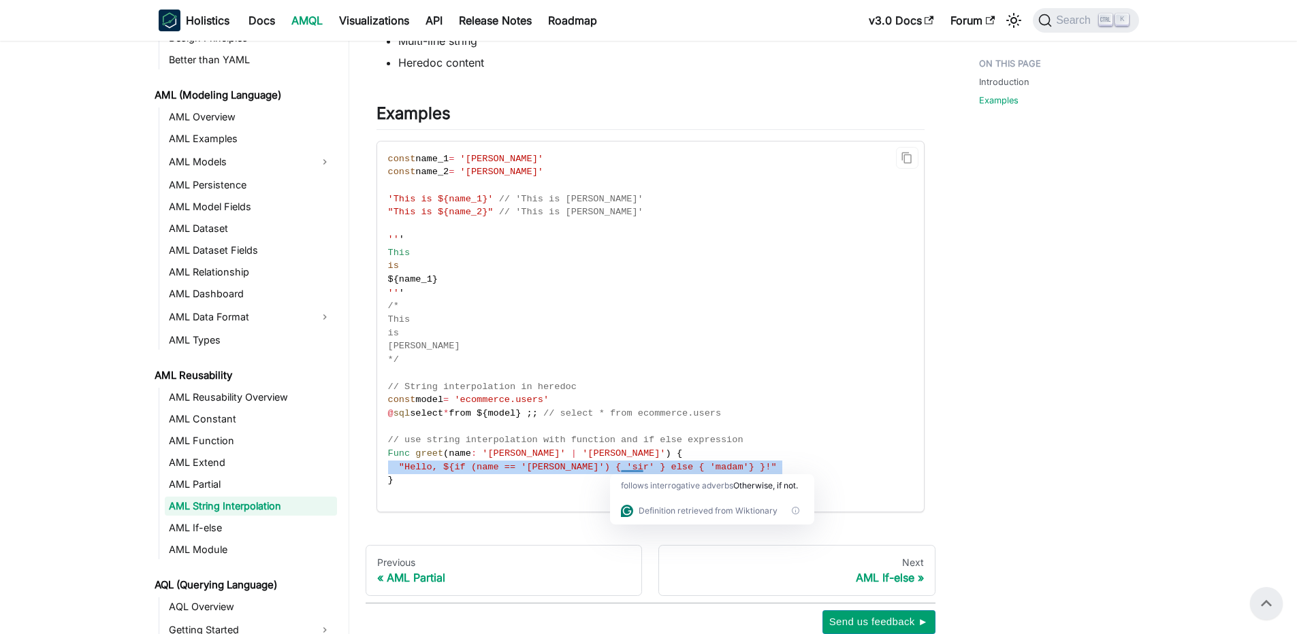
click at [624, 468] on span ""Hello, ${if (name == '[PERSON_NAME]') { 'sir' } else { 'madam'} }!"" at bounding box center [588, 467] width 378 height 10
click at [604, 468] on span ""Hello, ${if (name == '[PERSON_NAME]') { 'sir' } else { 'madam'} }!"" at bounding box center [588, 467] width 378 height 10
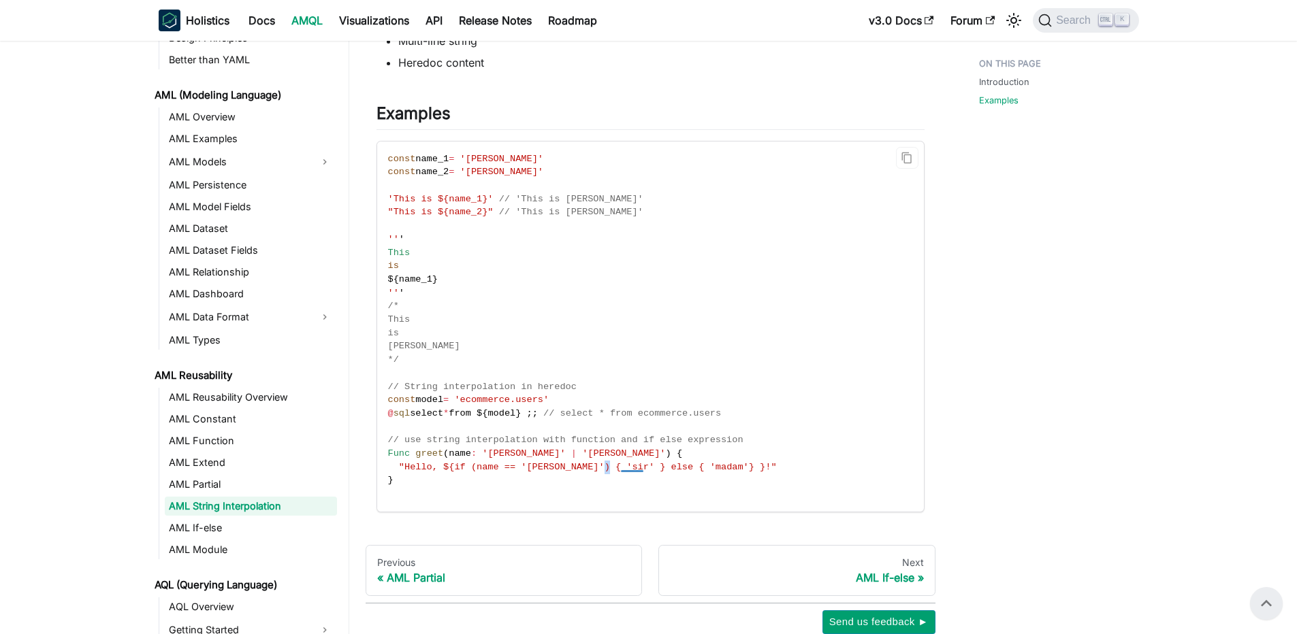
click at [604, 468] on span ""Hello, ${if (name == '[PERSON_NAME]') { 'sir' } else { 'madam'} }!"" at bounding box center [588, 467] width 378 height 10
click at [566, 468] on span ""Hello, ${if (name == '[PERSON_NAME]') { 'sir' } else { 'madam'} }!"" at bounding box center [588, 467] width 378 height 10
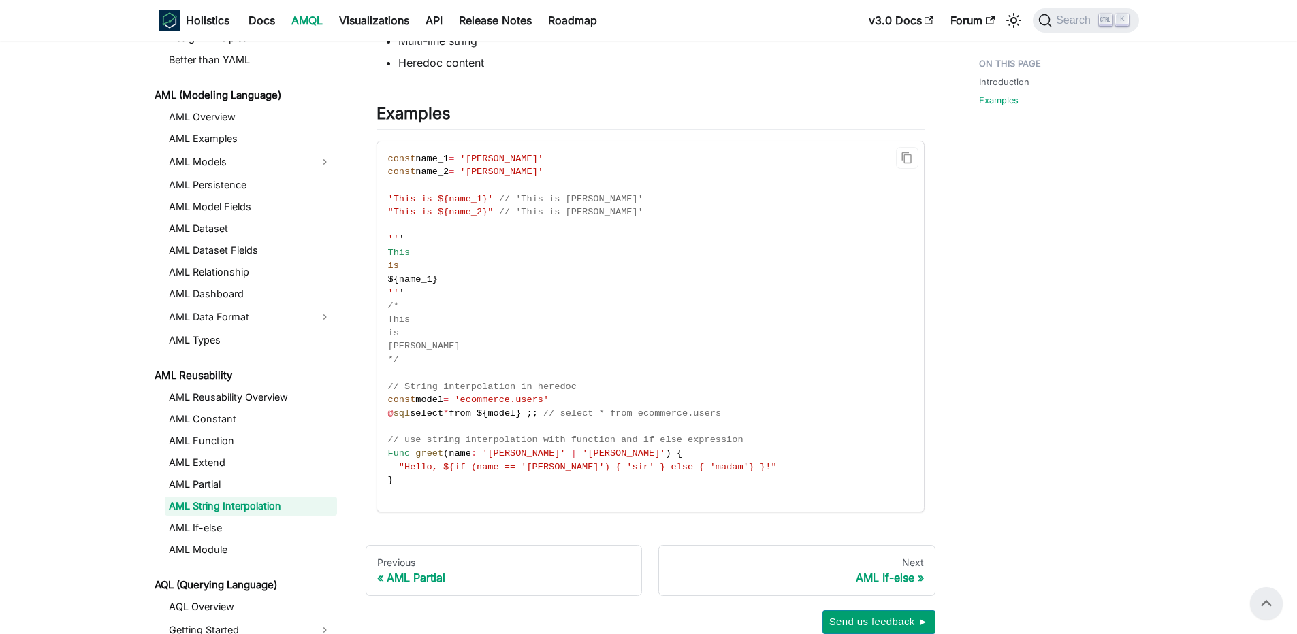
click at [472, 480] on code "const name_1 = 'John' const name_2 = 'Alice' 'This is ${name_1}' // 'This is Jo…" at bounding box center [649, 327] width 545 height 370
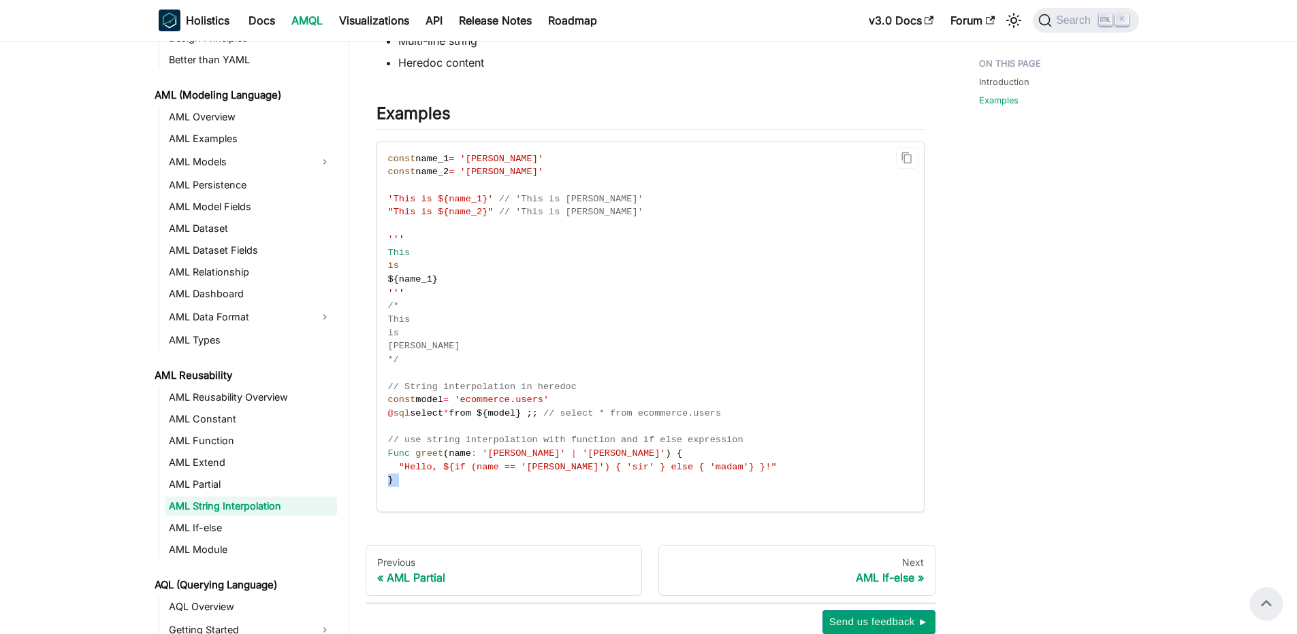
click at [472, 480] on code "const name_1 = 'John' const name_2 = 'Alice' 'This is ${name_1}' // 'This is Jo…" at bounding box center [649, 327] width 545 height 370
